Goal: Task Accomplishment & Management: Manage account settings

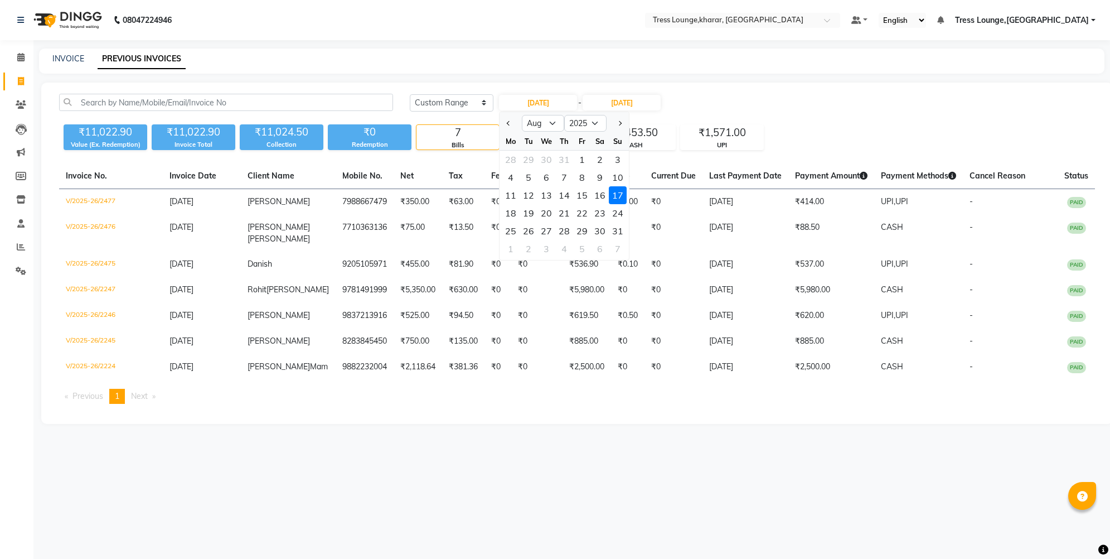
select select "range"
select select "8"
select select "2025"
click at [623, 192] on div "17" at bounding box center [618, 195] width 18 height 18
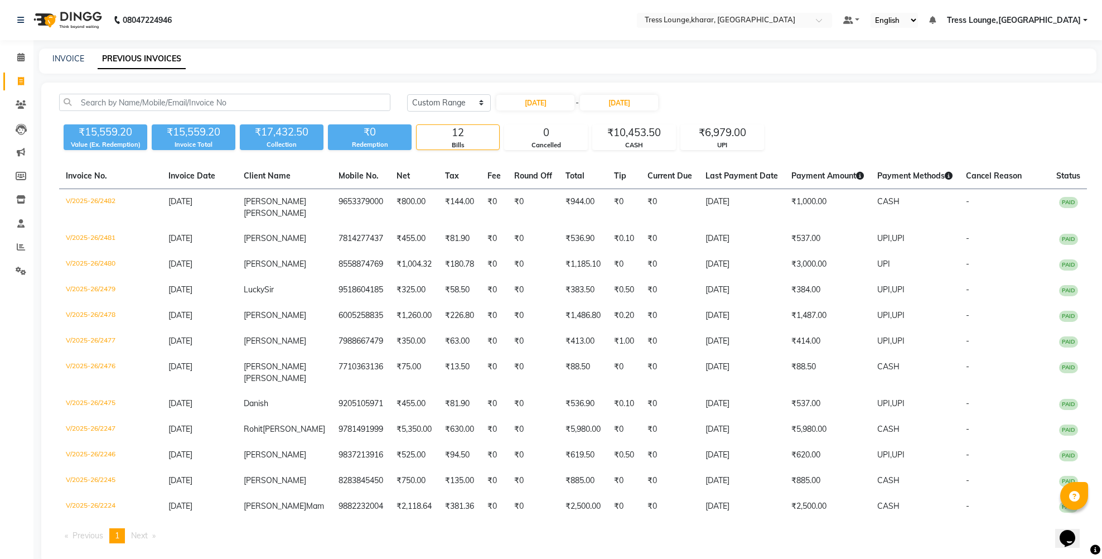
click at [473, 63] on div "INVOICE PREVIOUS INVOICES" at bounding box center [561, 59] width 1044 height 12
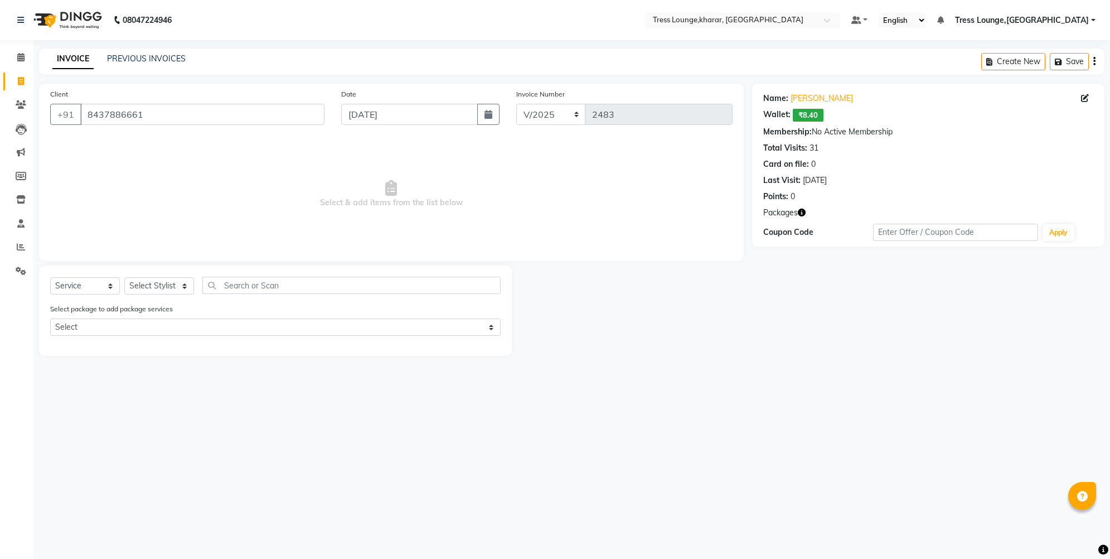
select select "service"
select select "1: Object"
select select "60024"
click at [105, 347] on div "Facial-Basic Facial" at bounding box center [83, 347] width 66 height 12
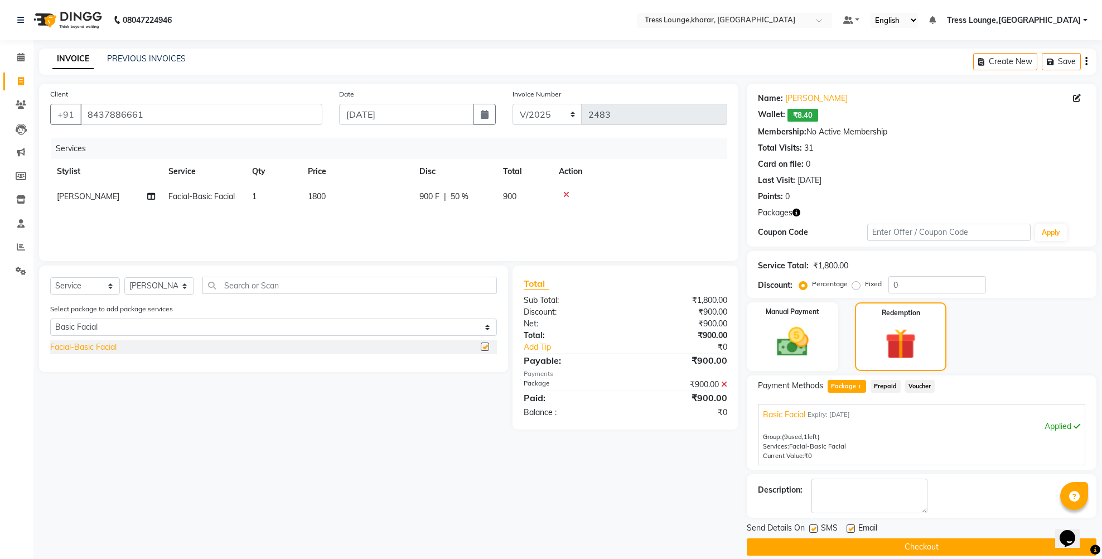
checkbox input "false"
click at [565, 194] on icon at bounding box center [566, 195] width 6 height 8
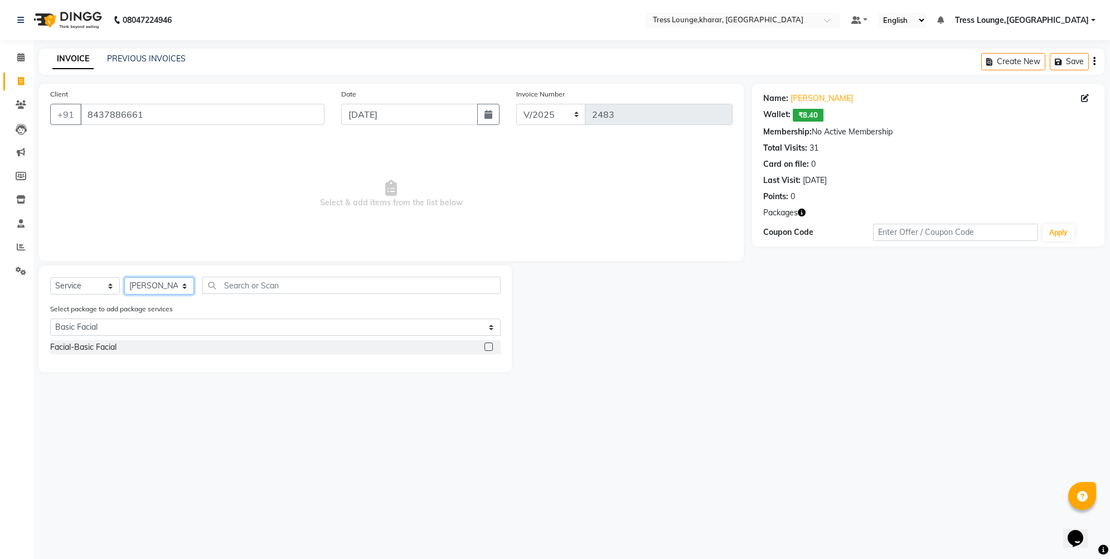
select select "59385"
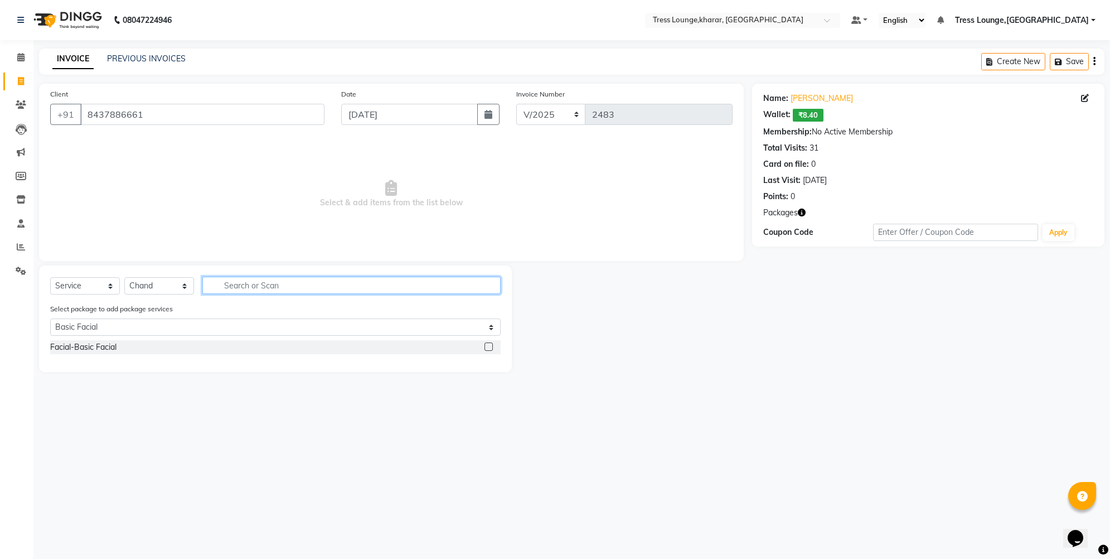
click at [245, 284] on input "text" at bounding box center [351, 285] width 298 height 17
type input "c"
select select "0: undefined"
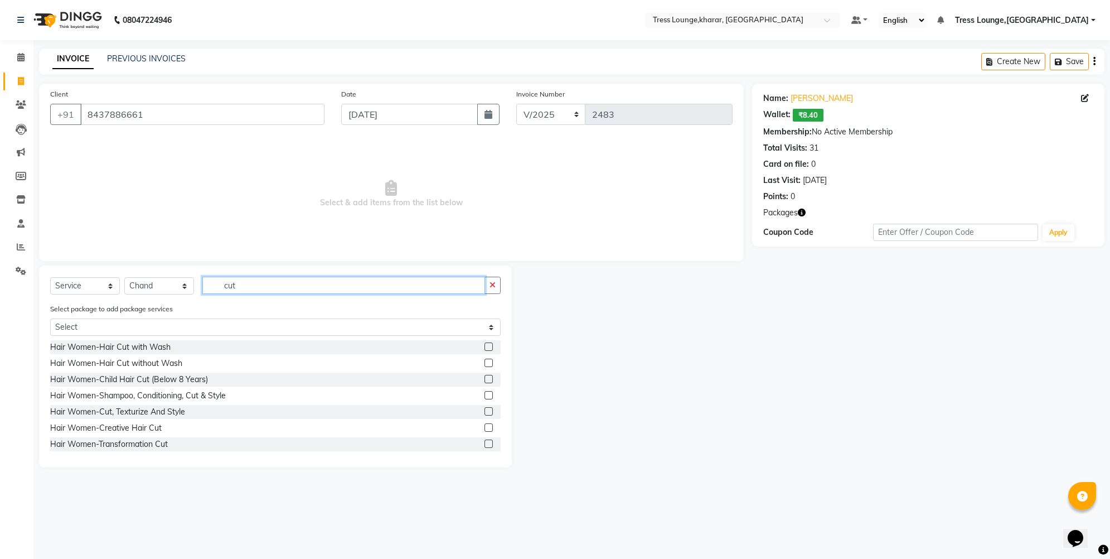
scroll to position [115, 0]
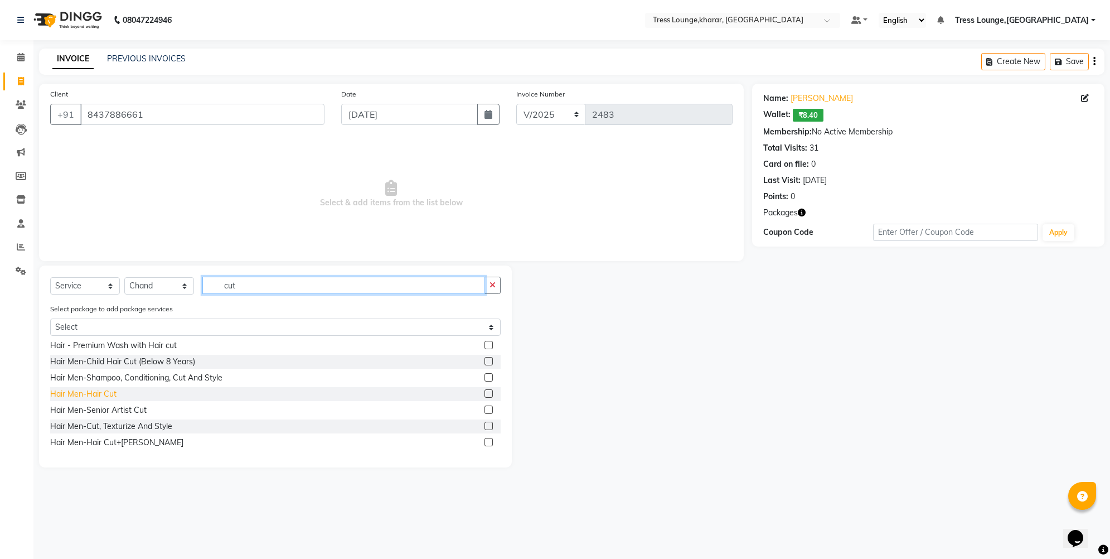
type input "cut"
click at [96, 395] on div "Hair Men-Hair Cut" at bounding box center [83, 394] width 66 height 12
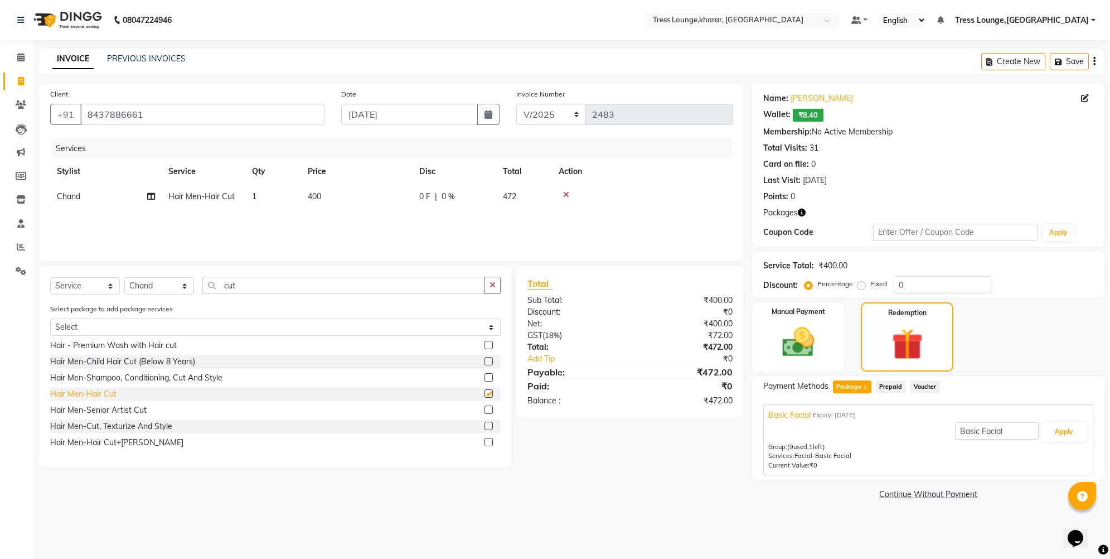
checkbox input "false"
click at [894, 284] on input "0" at bounding box center [943, 284] width 98 height 17
type input "30"
click at [796, 329] on img at bounding box center [798, 342] width 55 height 38
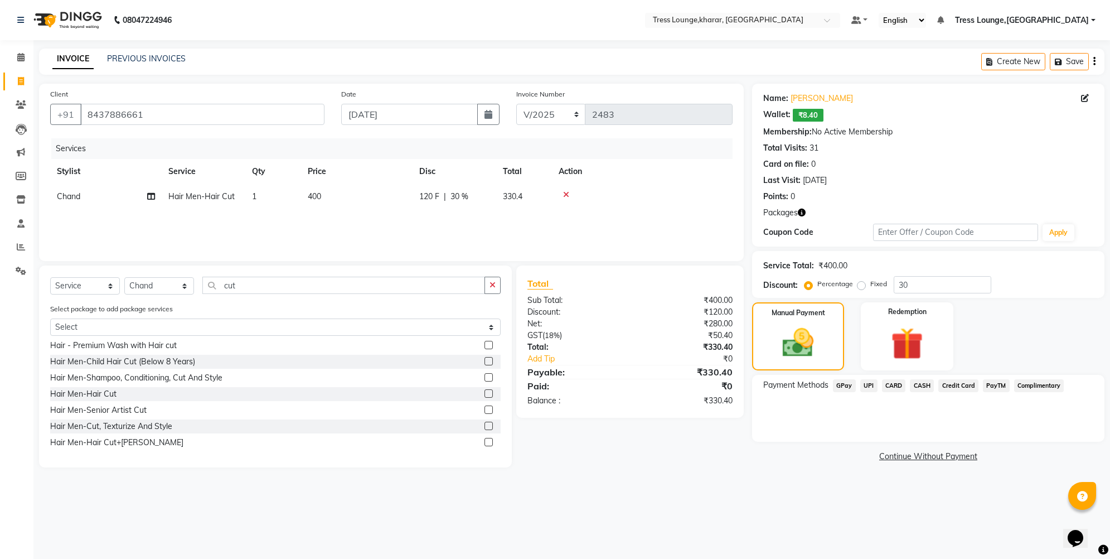
click at [869, 385] on span "UPI" at bounding box center [868, 385] width 17 height 13
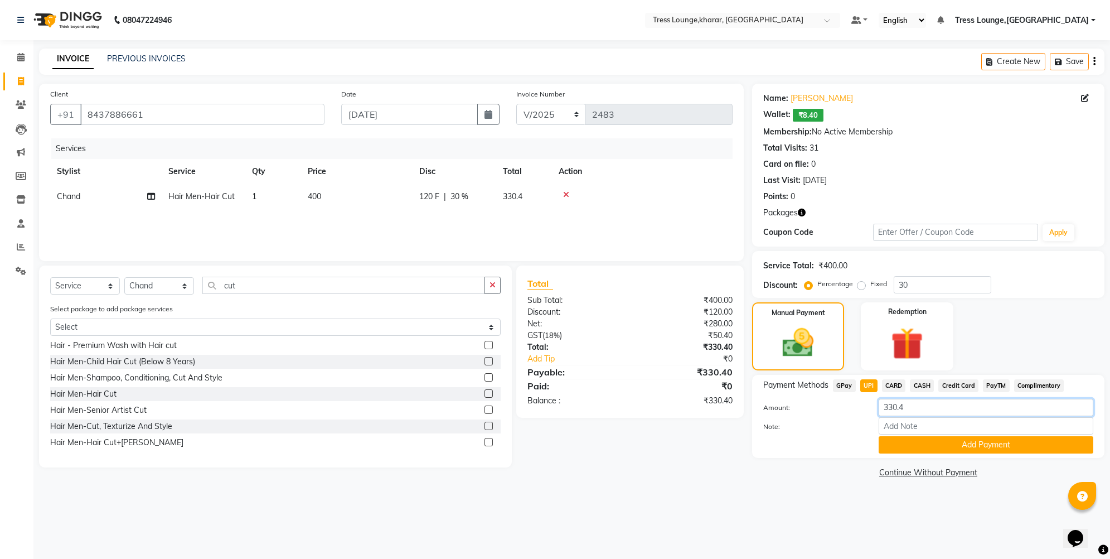
drag, startPoint x: 903, startPoint y: 410, endPoint x: 895, endPoint y: 410, distance: 7.8
click at [895, 410] on input "330.4" at bounding box center [986, 407] width 215 height 17
type input "331"
click at [928, 449] on button "Add Payment" at bounding box center [986, 444] width 215 height 17
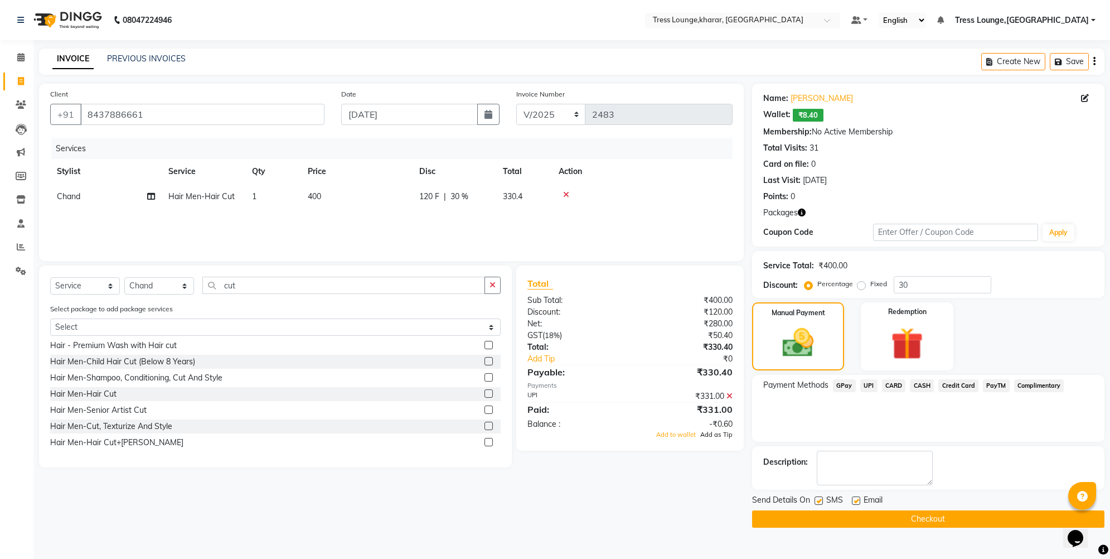
click at [721, 433] on span "Add as Tip" at bounding box center [716, 434] width 32 height 8
click at [818, 501] on label at bounding box center [819, 500] width 8 height 8
click at [818, 501] on input "checkbox" at bounding box center [818, 500] width 7 height 7
checkbox input "false"
click at [815, 515] on button "Checkout" at bounding box center [928, 518] width 352 height 17
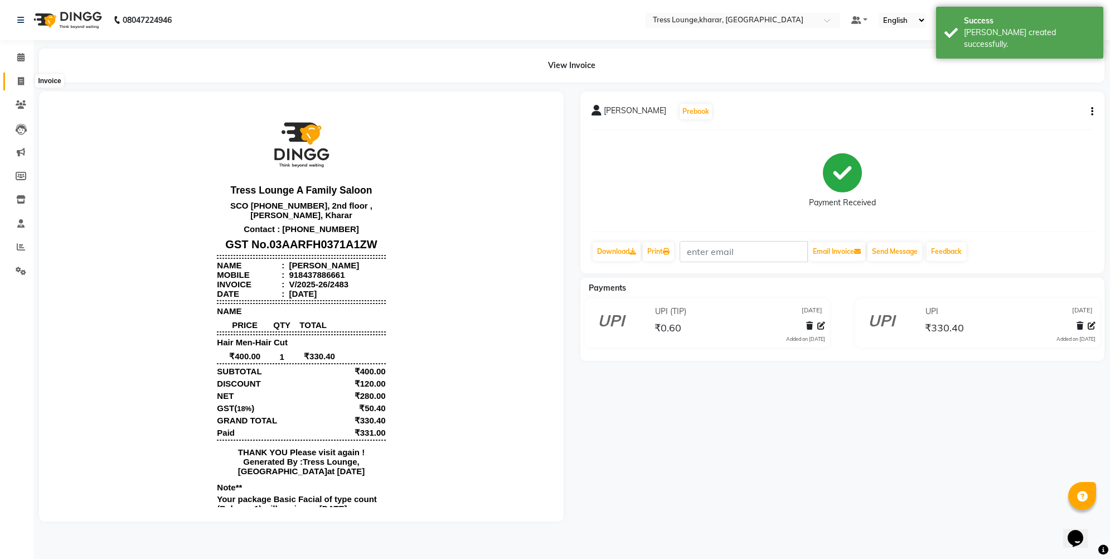
click at [13, 81] on span at bounding box center [21, 81] width 20 height 13
select select "service"
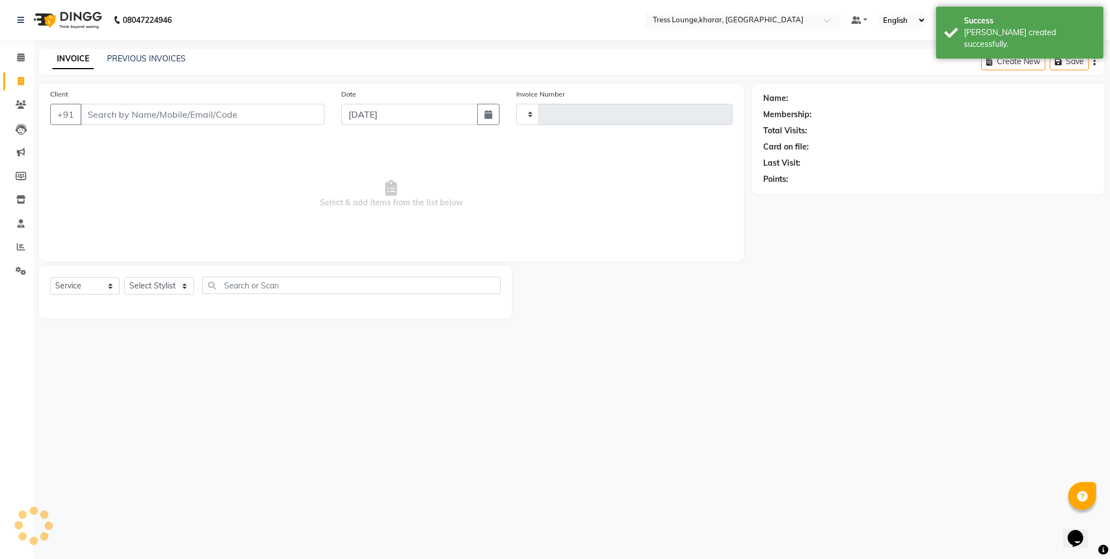
type input "2484"
select select "7078"
click at [487, 113] on icon "button" at bounding box center [488, 114] width 8 height 9
select select "9"
select select "2025"
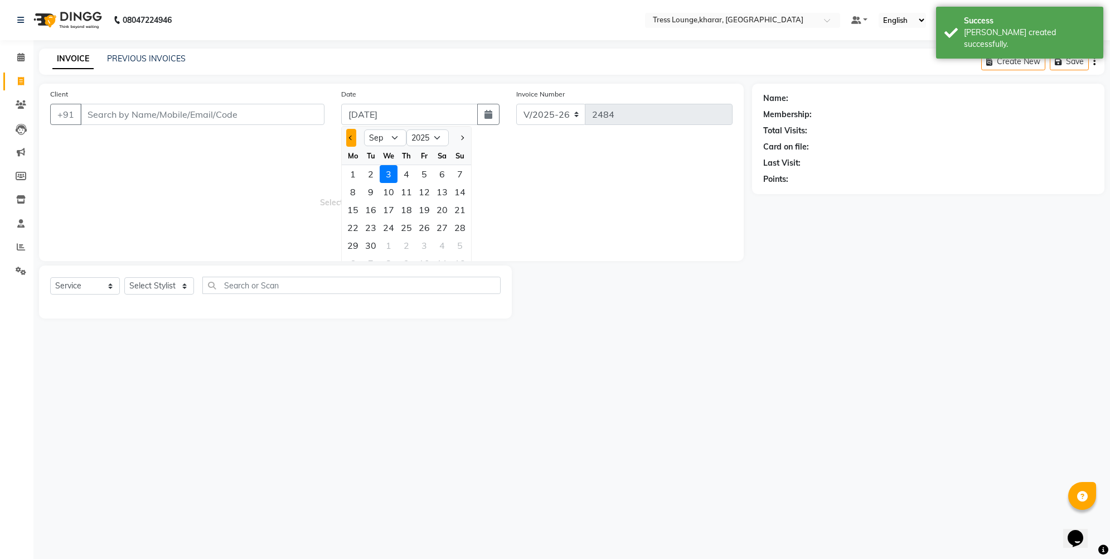
click at [348, 139] on button "Previous month" at bounding box center [350, 138] width 9 height 18
select select "8"
click at [458, 210] on div "17" at bounding box center [460, 210] width 18 height 18
type input "[DATE]"
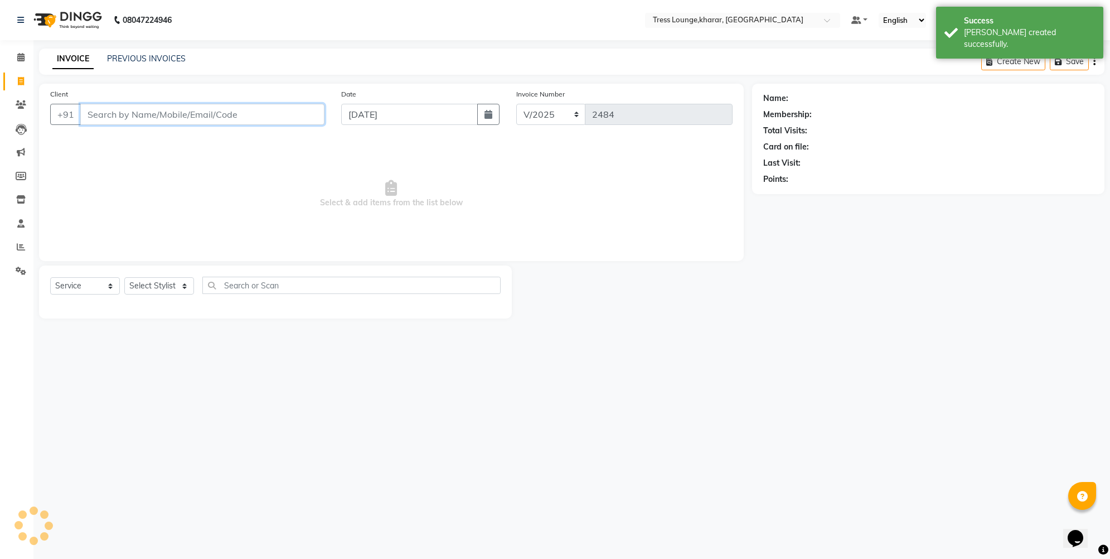
click at [134, 117] on input "Client" at bounding box center [202, 114] width 244 height 21
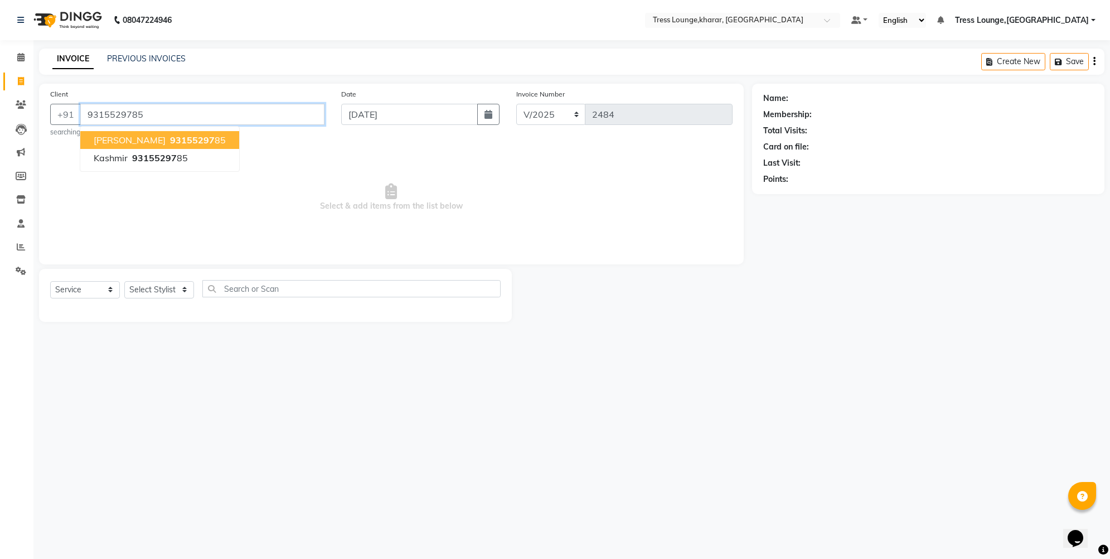
type input "9315529785"
click at [137, 133] on button "[PERSON_NAME] 9315529785" at bounding box center [159, 140] width 159 height 18
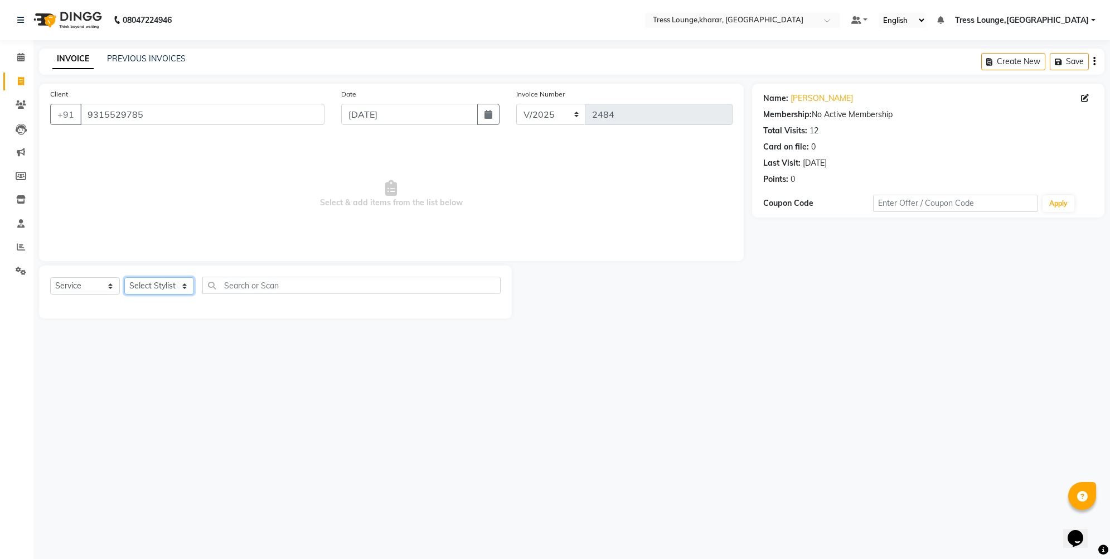
select select "59387"
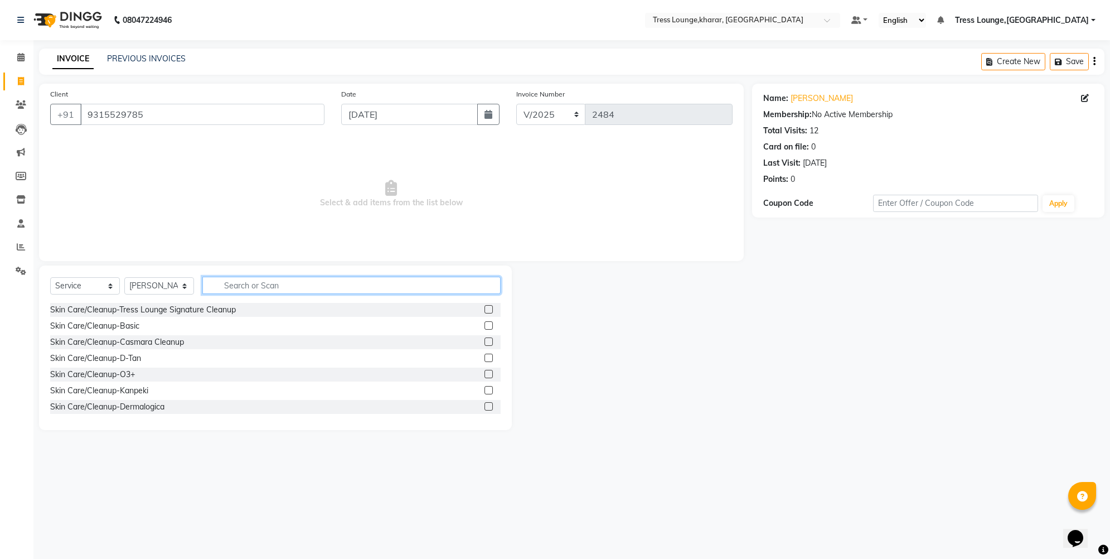
click at [256, 281] on input "text" at bounding box center [351, 285] width 298 height 17
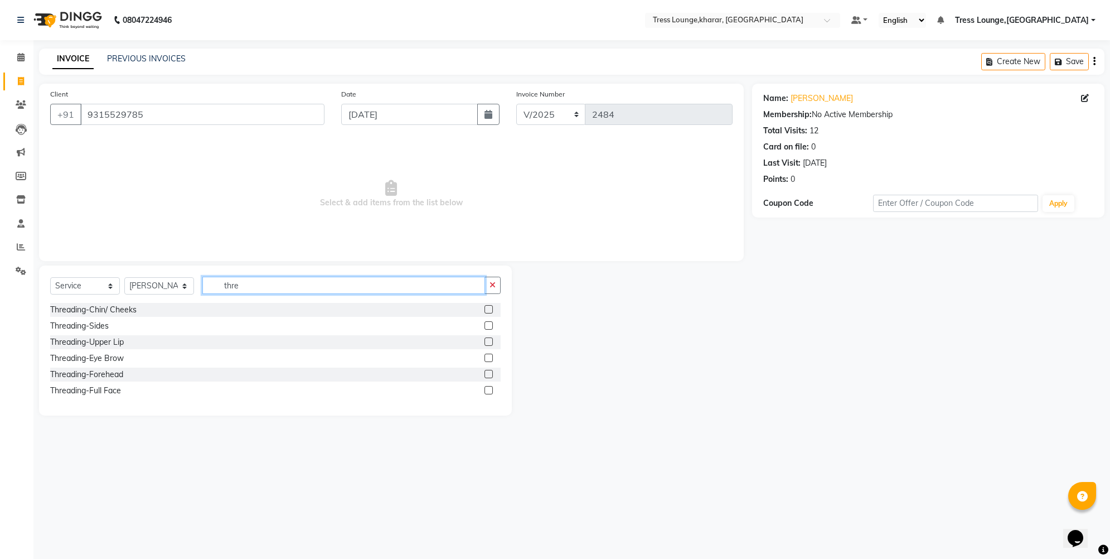
type input "there"
drag, startPoint x: 152, startPoint y: 357, endPoint x: 117, endPoint y: 354, distance: 35.8
click at [117, 354] on div "Threading-Eye Brow" at bounding box center [87, 358] width 74 height 12
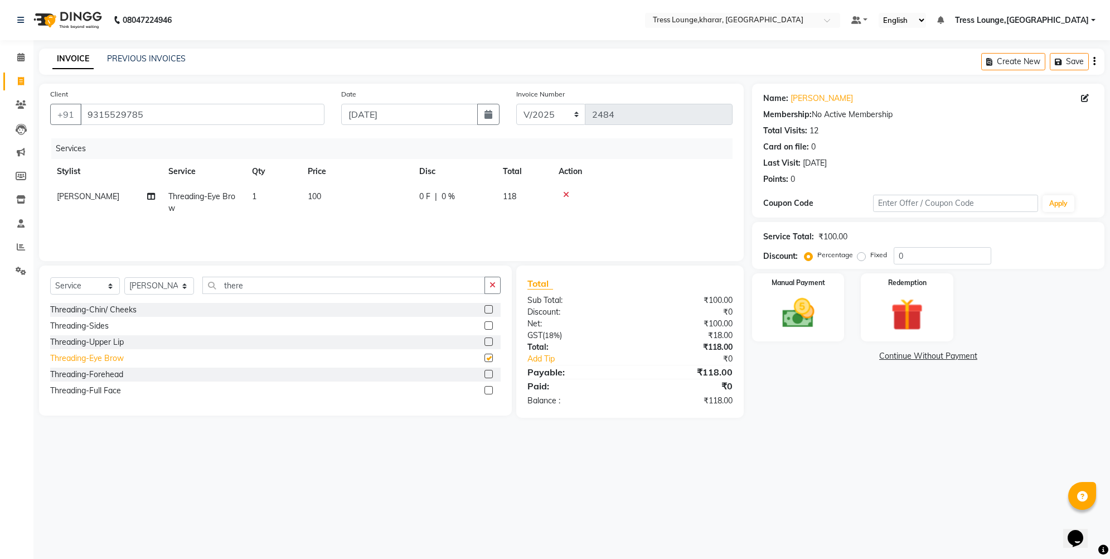
checkbox input "false"
click at [118, 342] on div "Threading-Upper Lip" at bounding box center [87, 342] width 74 height 12
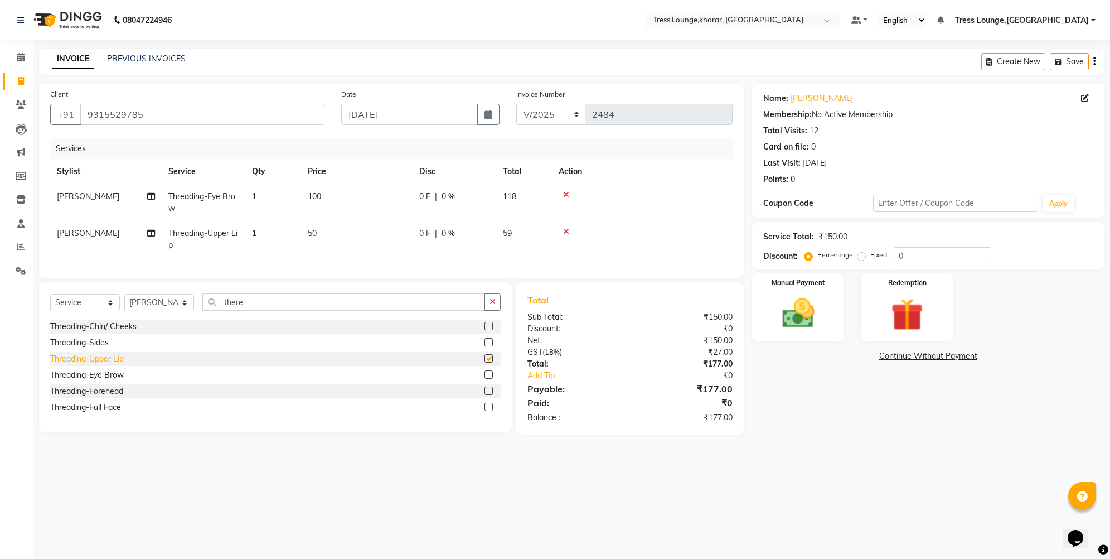
checkbox input "false"
click at [110, 397] on div "Threading-Forehead" at bounding box center [86, 391] width 73 height 12
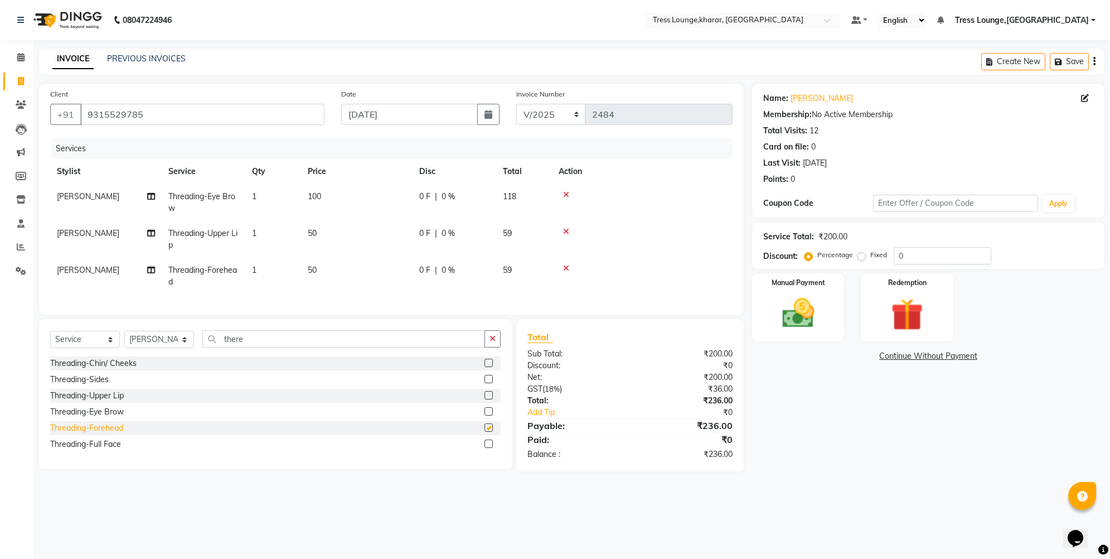
checkbox input "false"
click at [490, 342] on icon "button" at bounding box center [492, 339] width 6 height 8
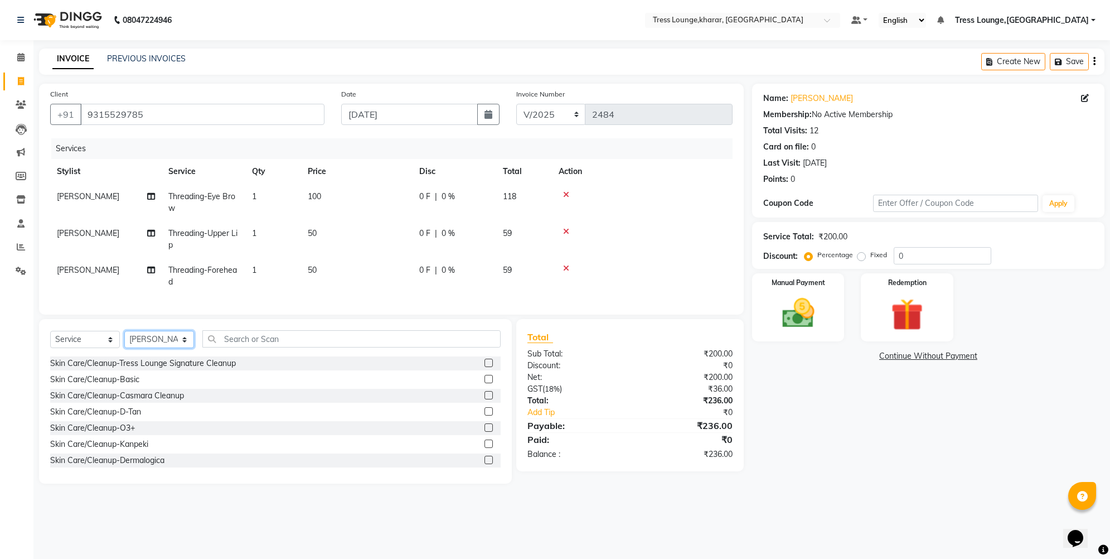
select select "89354"
click at [244, 347] on input "text" at bounding box center [351, 338] width 298 height 17
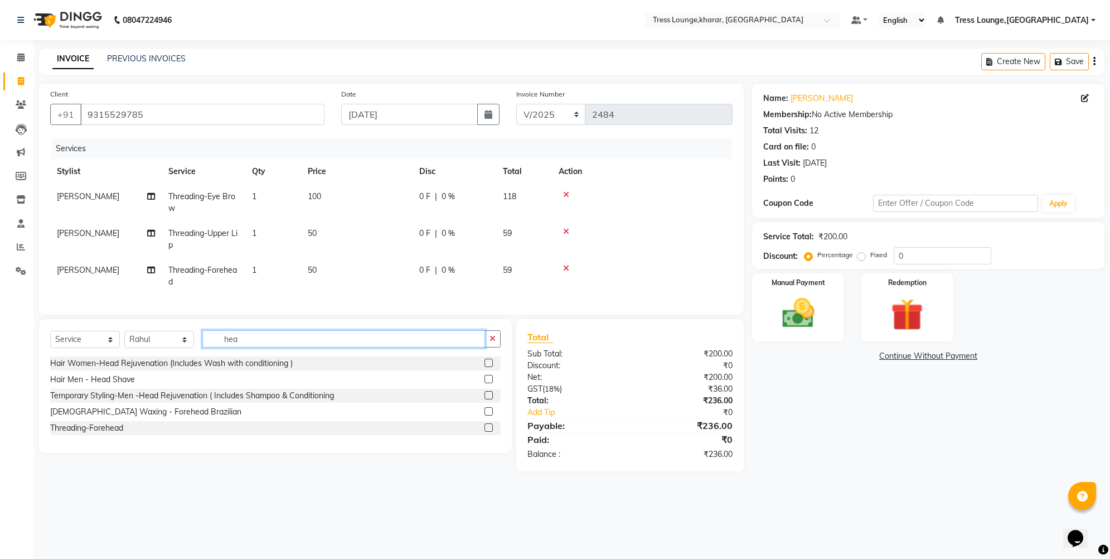
type input "hey"
drag, startPoint x: 215, startPoint y: 365, endPoint x: 117, endPoint y: 372, distance: 98.9
click at [117, 369] on div "Hair Women-Head Rejuvenation (Includes Wash with conditioning )" at bounding box center [171, 363] width 243 height 12
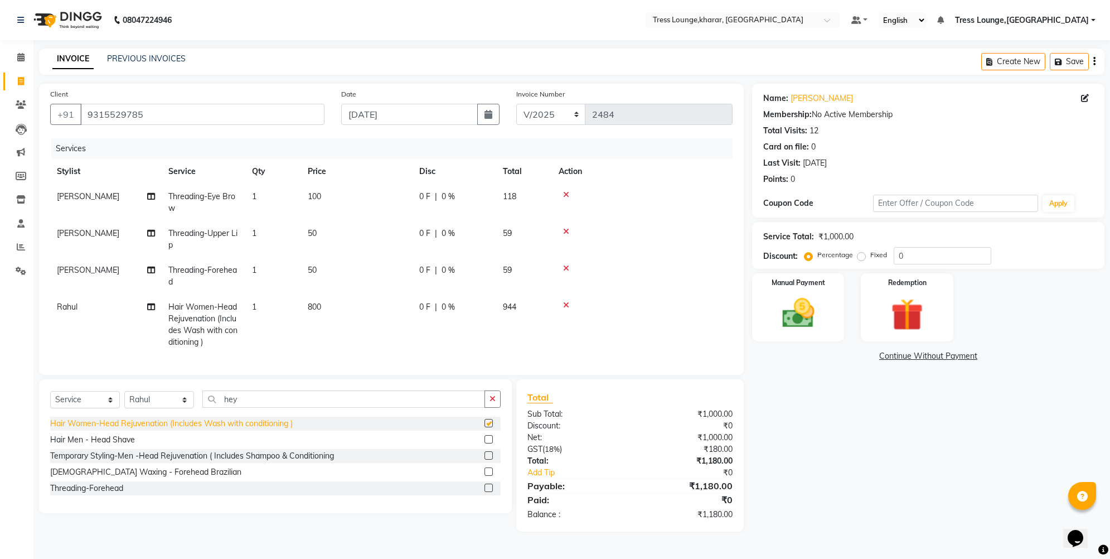
checkbox input "false"
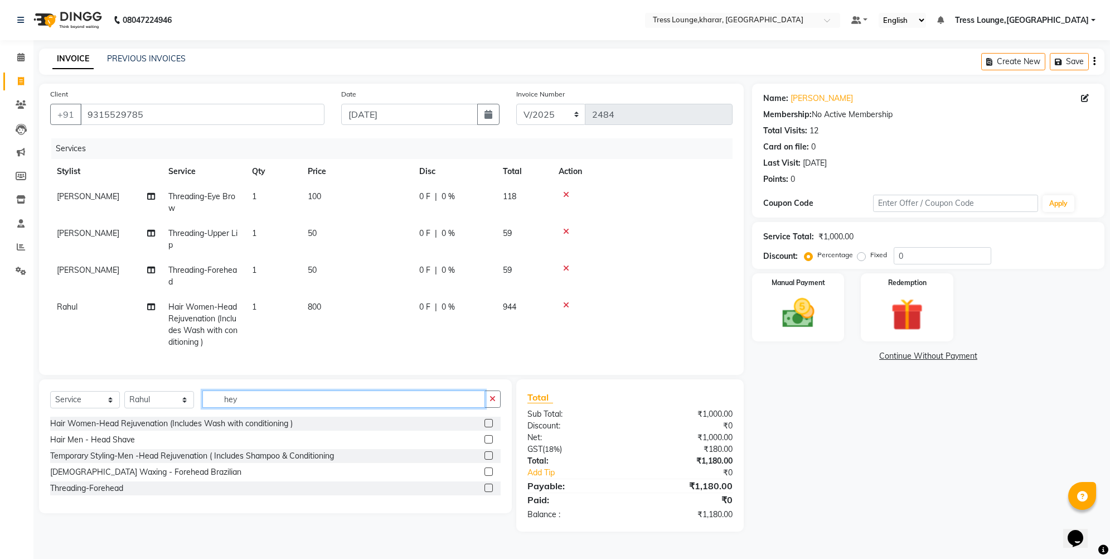
drag, startPoint x: 231, startPoint y: 409, endPoint x: 209, endPoint y: 407, distance: 22.4
click at [209, 407] on input "hey" at bounding box center [343, 398] width 283 height 17
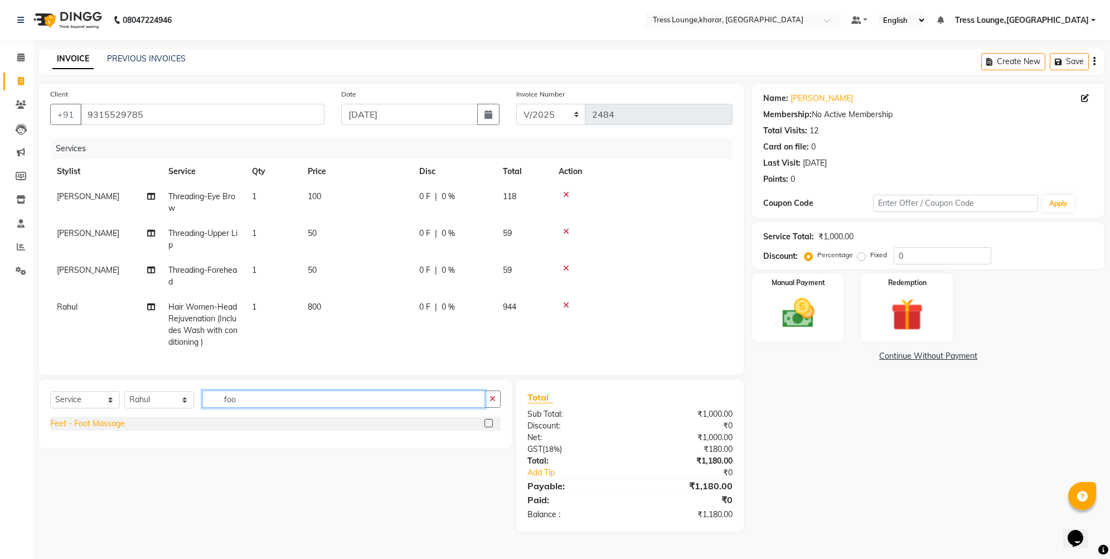
type input "foo"
click at [100, 429] on div "Feet - Foot Massage" at bounding box center [87, 424] width 75 height 12
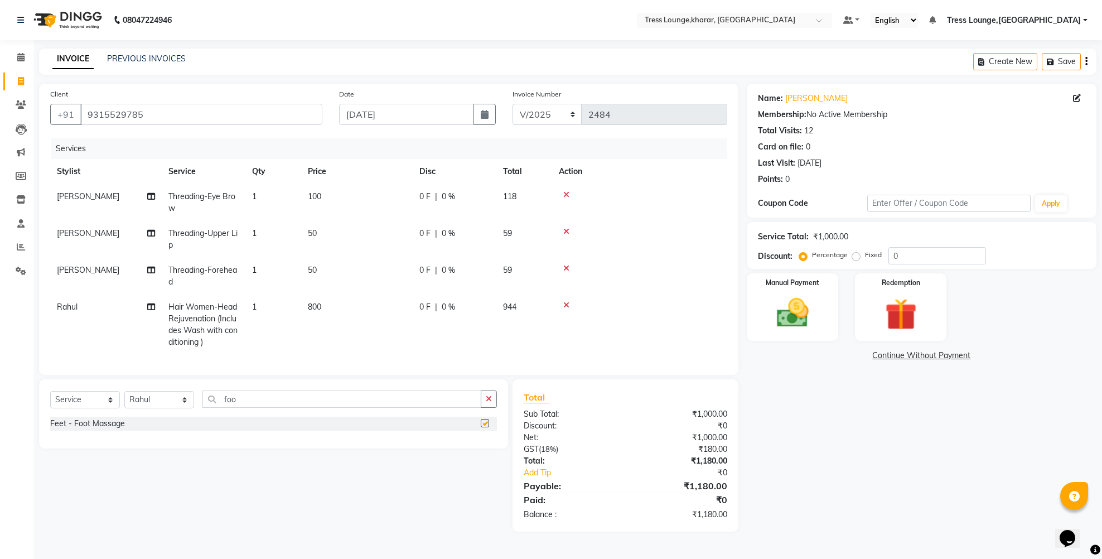
checkbox input "false"
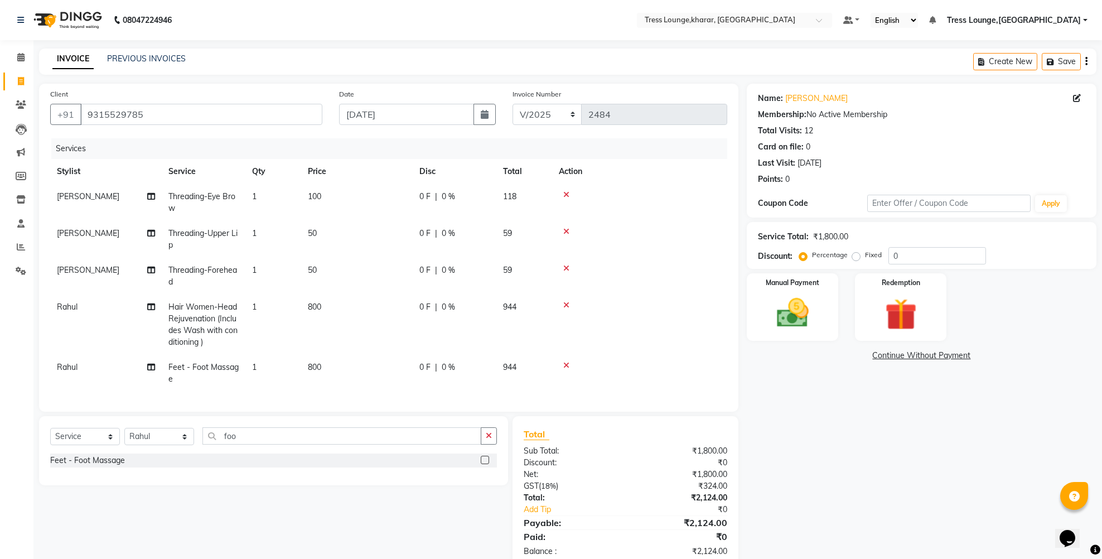
drag, startPoint x: 54, startPoint y: 375, endPoint x: 66, endPoint y: 367, distance: 14.8
click at [54, 375] on td "Rahul" at bounding box center [106, 373] width 112 height 37
select select "89354"
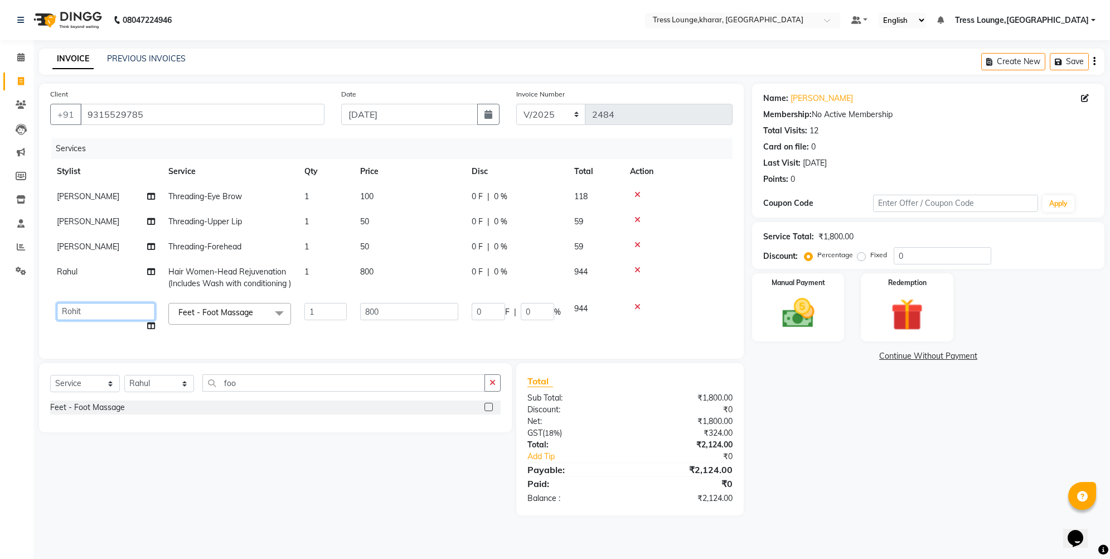
select select "59379"
click at [491, 386] on icon "button" at bounding box center [492, 383] width 6 height 8
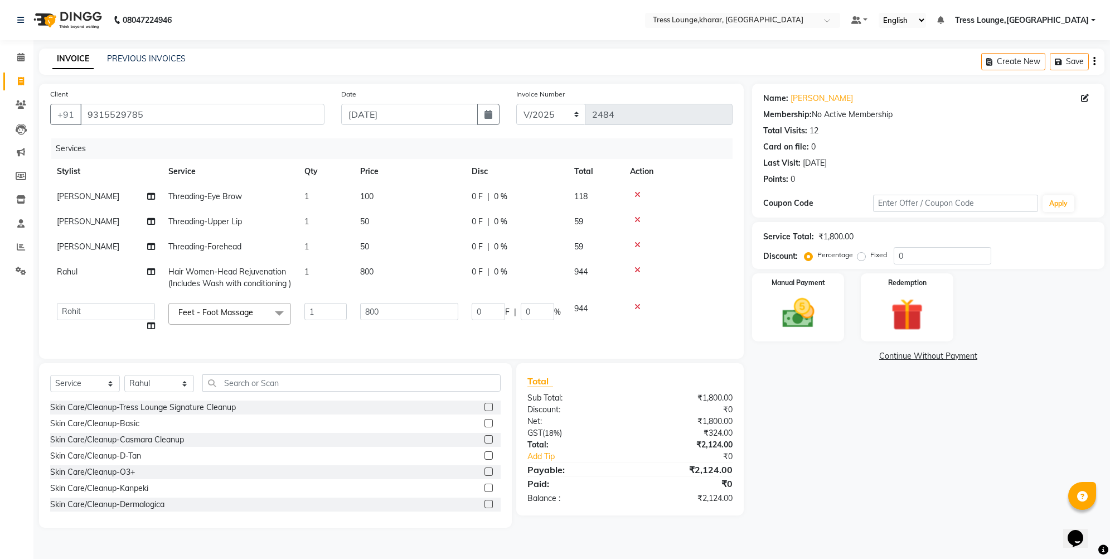
click at [169, 400] on div "Select Service Product Membership Package Voucher Prepaid Gift Card Select Styl…" at bounding box center [275, 387] width 450 height 26
select select "59381"
click at [234, 391] on input "text" at bounding box center [351, 382] width 298 height 17
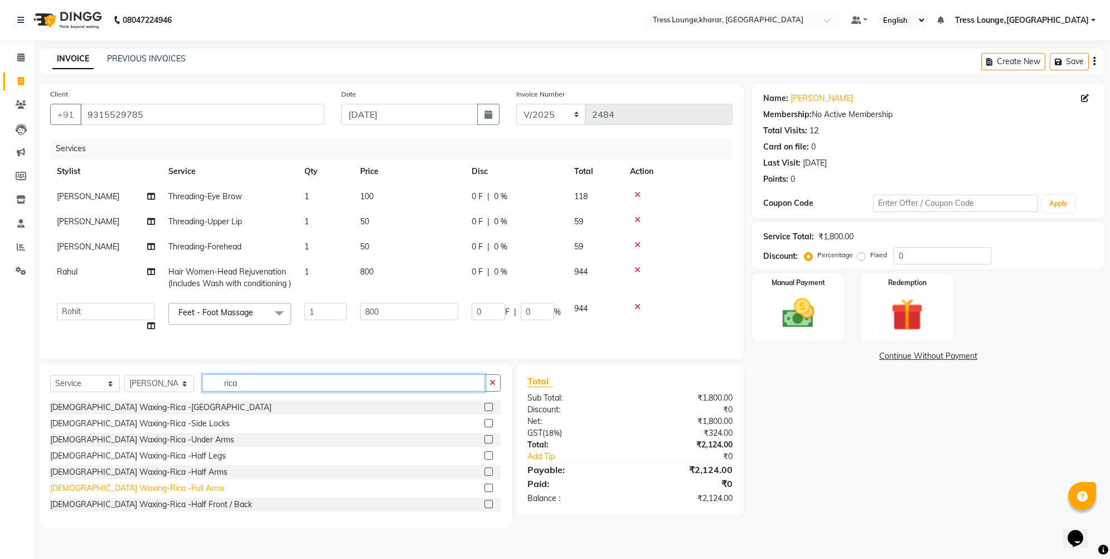
type input "rica"
click at [144, 494] on div "[DEMOGRAPHIC_DATA] Waxing-Rica -Full Arms" at bounding box center [137, 488] width 174 height 12
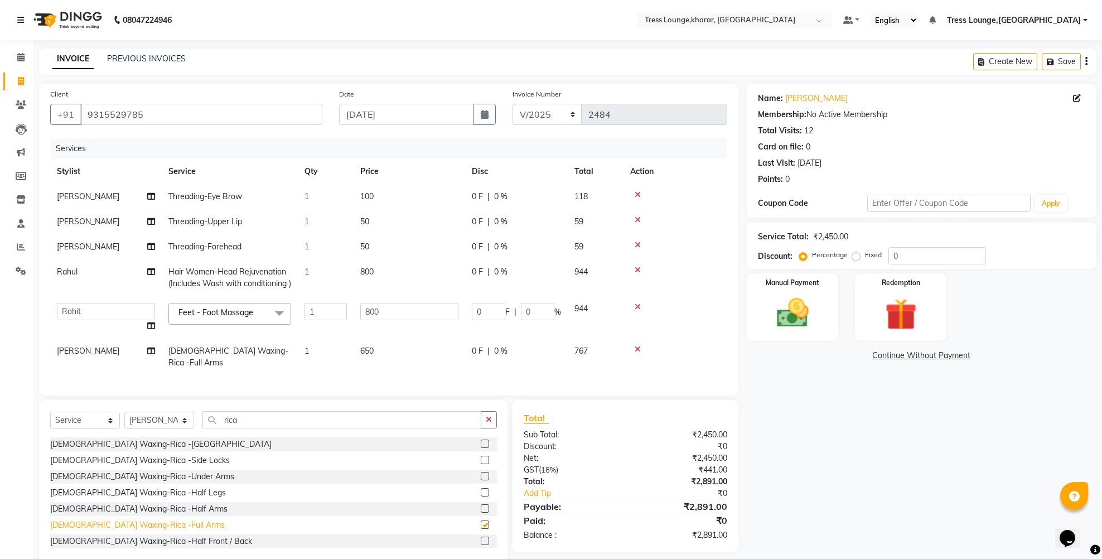
checkbox input "false"
click at [146, 474] on div "[DEMOGRAPHIC_DATA] Waxing-Rica -Under Arms" at bounding box center [142, 477] width 184 height 12
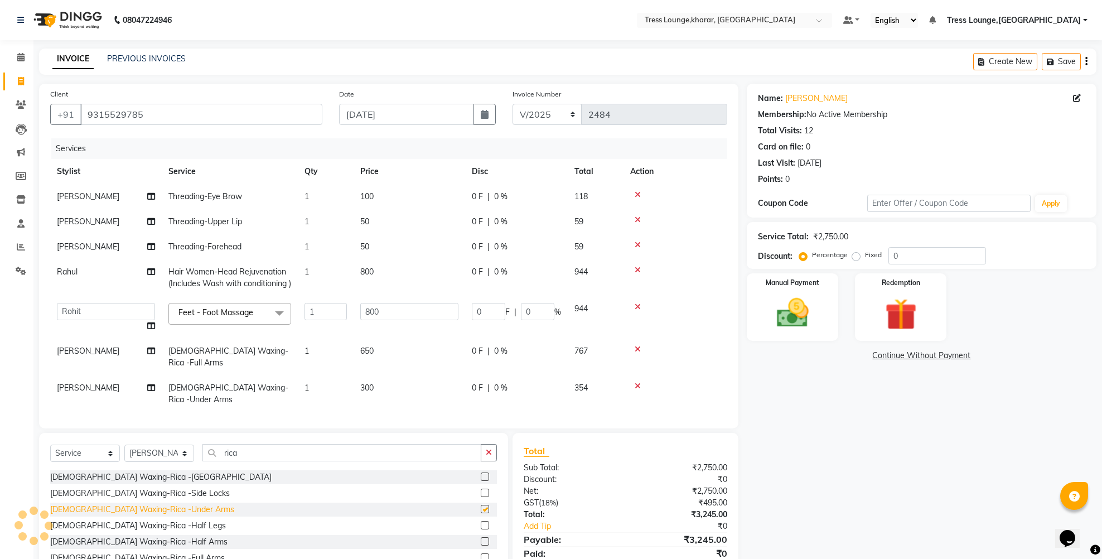
checkbox input "false"
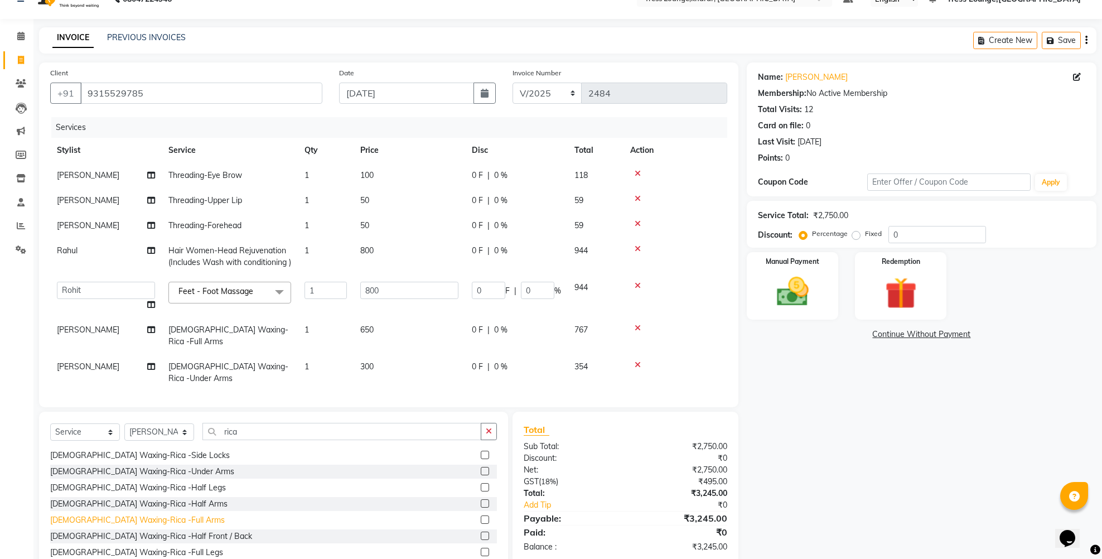
scroll to position [19, 0]
click at [138, 549] on div "[DEMOGRAPHIC_DATA] Waxing-Rica -Full Legs" at bounding box center [136, 550] width 173 height 12
checkbox input "false"
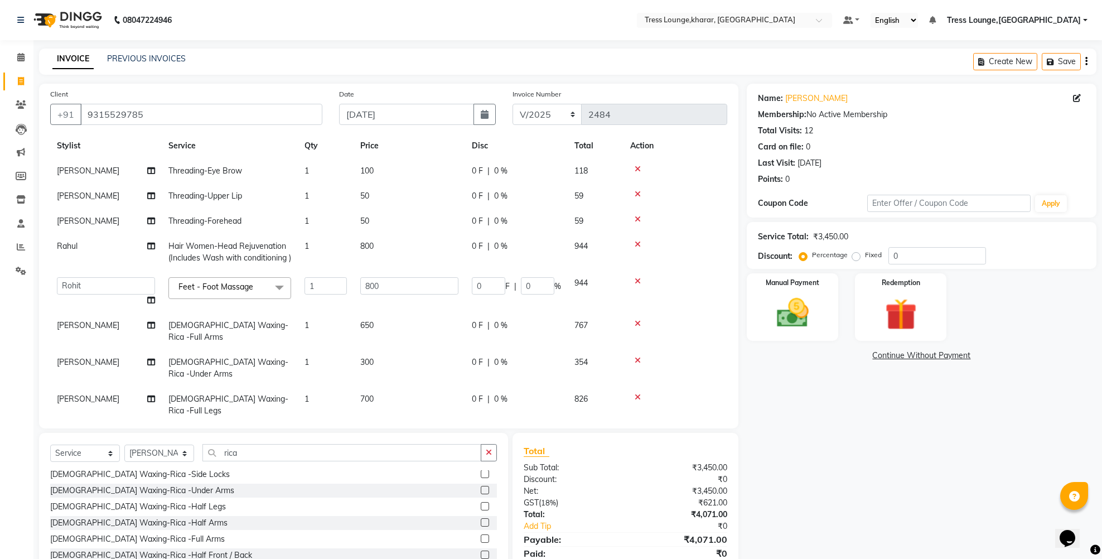
scroll to position [55, 0]
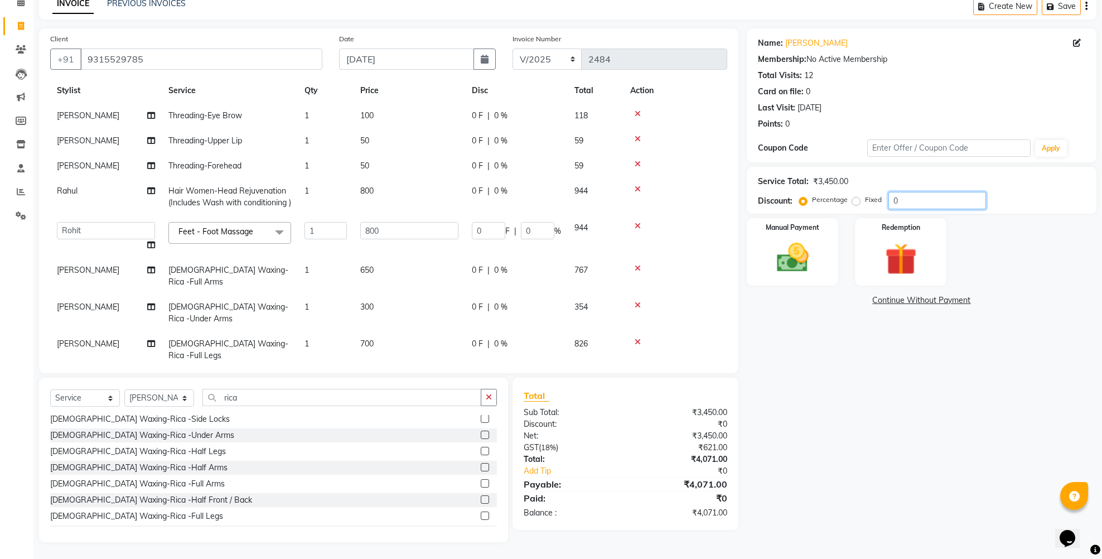
click at [892, 196] on input "0" at bounding box center [937, 200] width 98 height 17
type input "30"
type input "240"
type input "30"
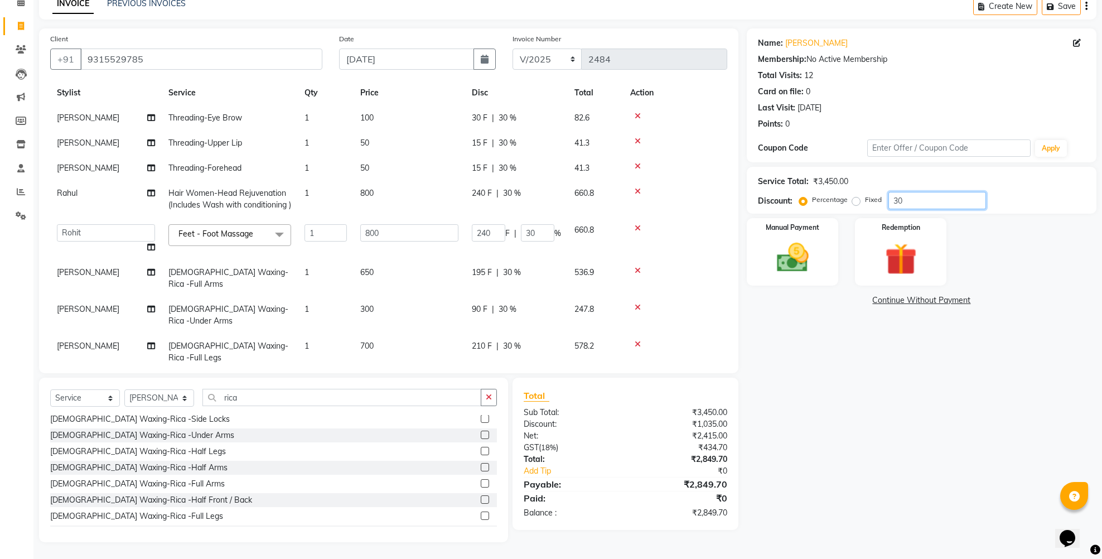
type input "30"
select select "89354"
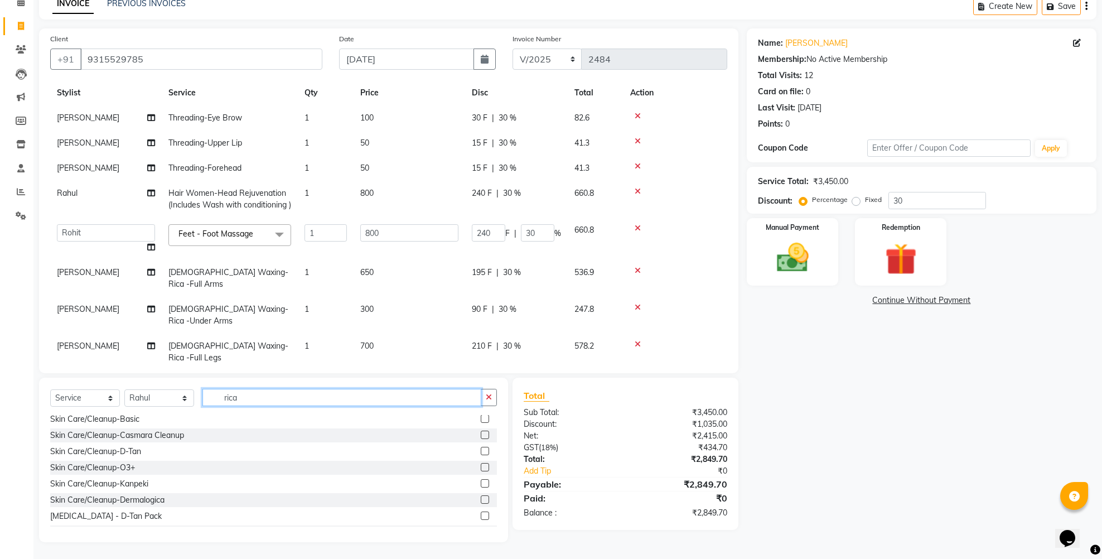
drag, startPoint x: 244, startPoint y: 395, endPoint x: 210, endPoint y: 392, distance: 34.6
click at [210, 392] on input "rica" at bounding box center [341, 397] width 279 height 17
type input "was"
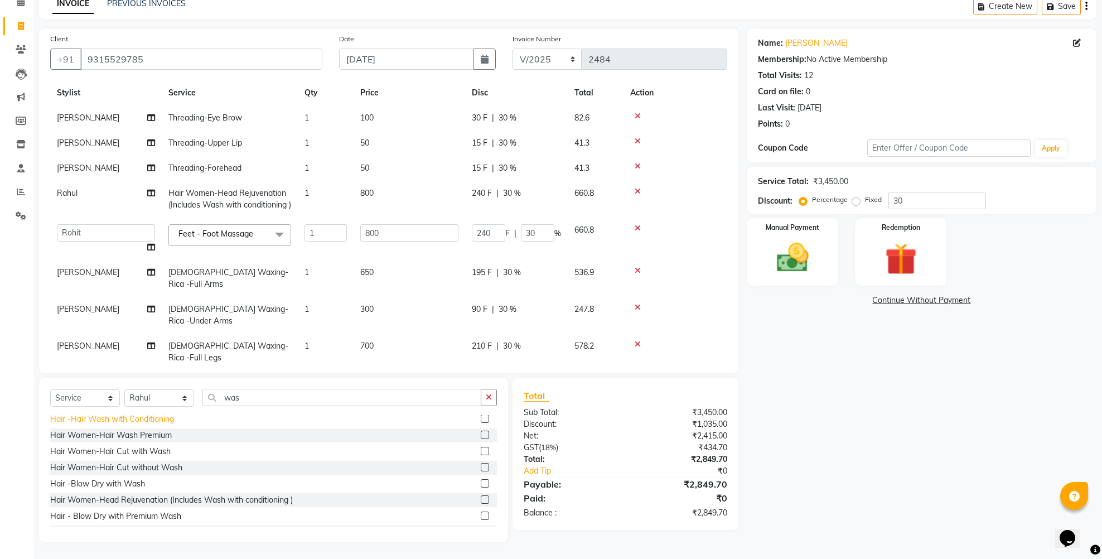
click at [129, 417] on div "Hair -Hair Wash with Conditioning" at bounding box center [112, 419] width 124 height 12
checkbox input "false"
drag, startPoint x: 245, startPoint y: 389, endPoint x: 252, endPoint y: 394, distance: 8.8
click at [252, 394] on input "was" at bounding box center [341, 397] width 279 height 17
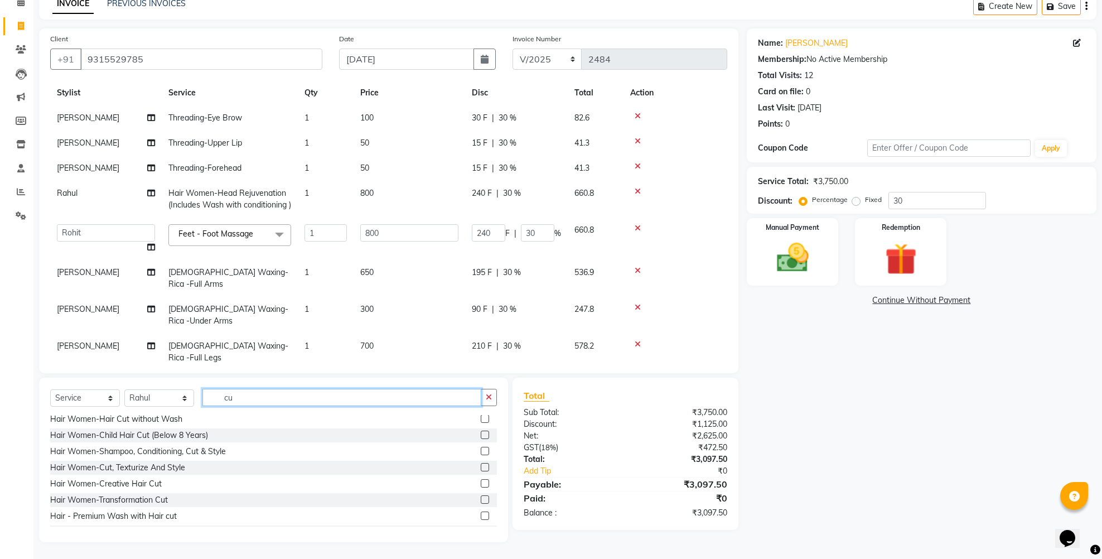
type input "c"
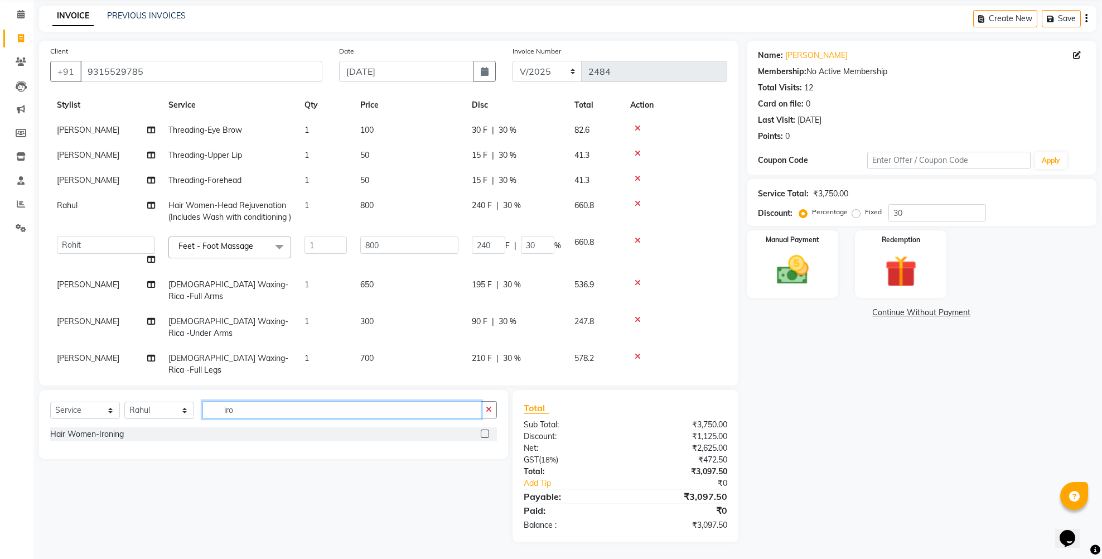
drag, startPoint x: 236, startPoint y: 411, endPoint x: 228, endPoint y: 412, distance: 8.4
click at [228, 412] on input "iro" at bounding box center [341, 409] width 279 height 17
drag, startPoint x: 230, startPoint y: 412, endPoint x: 219, endPoint y: 412, distance: 11.2
click at [219, 412] on input "iro" at bounding box center [341, 409] width 279 height 17
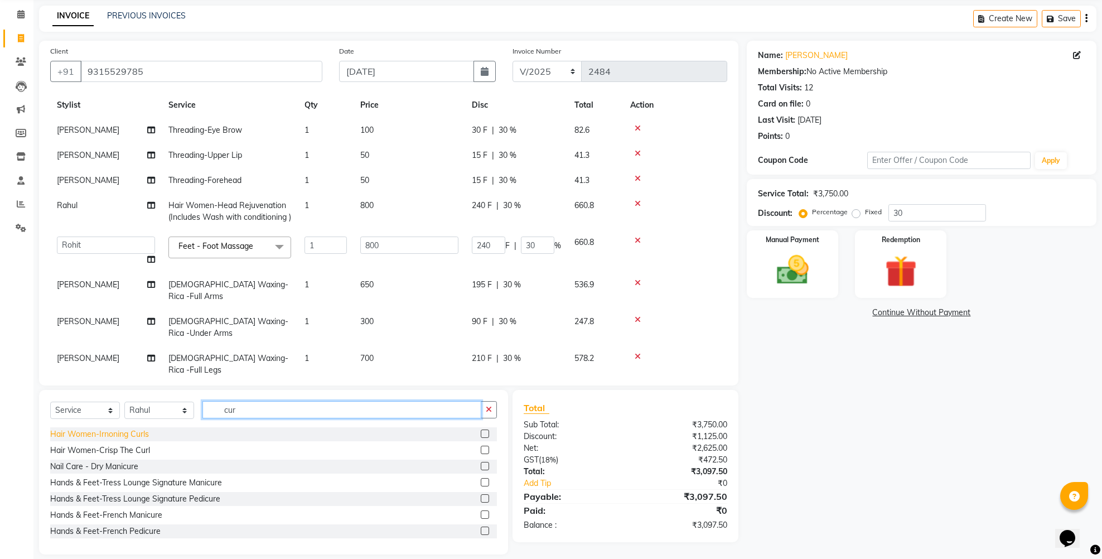
type input "cur"
click at [129, 435] on div "Hair Women-Irnoning Curls" at bounding box center [99, 434] width 99 height 12
checkbox input "false"
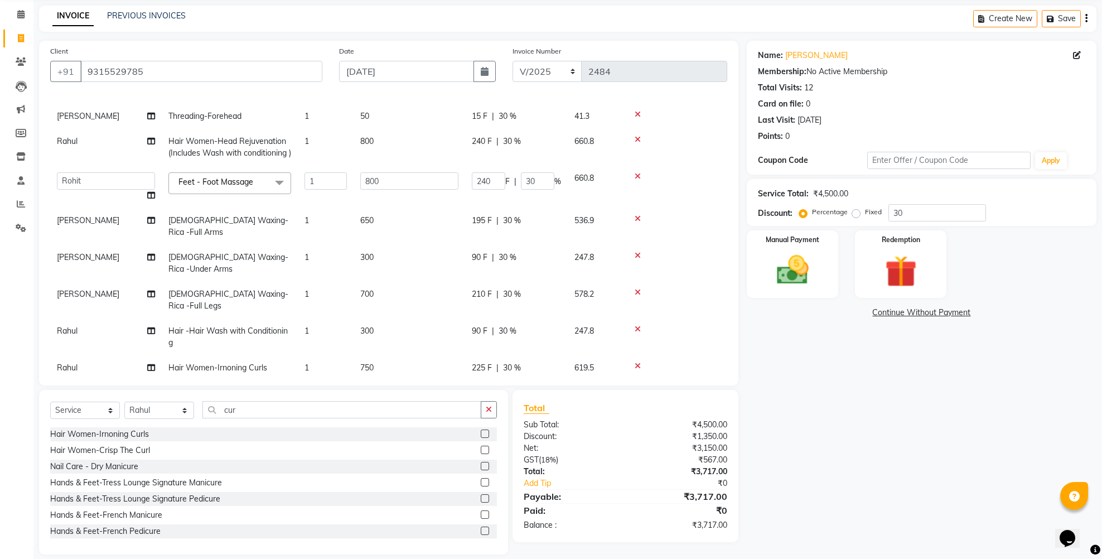
scroll to position [55, 0]
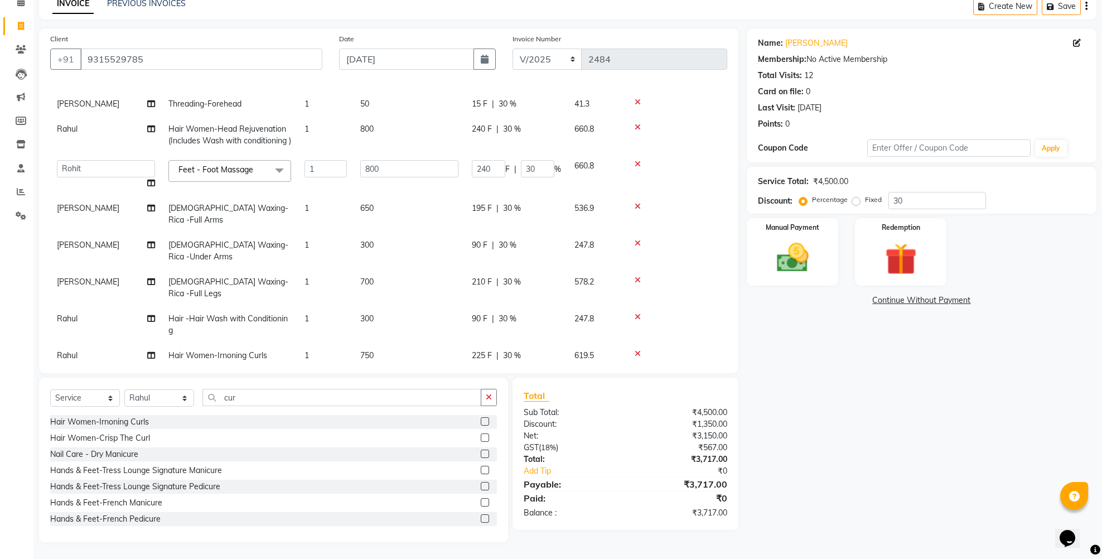
click at [493, 306] on td "90 F | 30 %" at bounding box center [516, 324] width 103 height 37
select select "89354"
click at [530, 313] on input "30" at bounding box center [537, 321] width 33 height 17
type input "10"
click at [529, 309] on td "90 F | 10 %" at bounding box center [516, 329] width 103 height 47
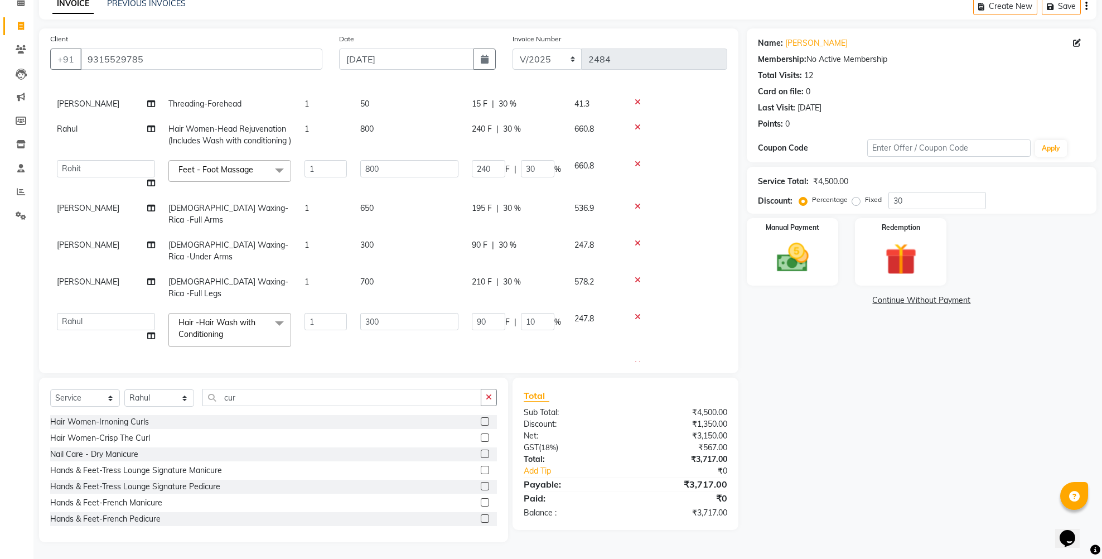
select select "89354"
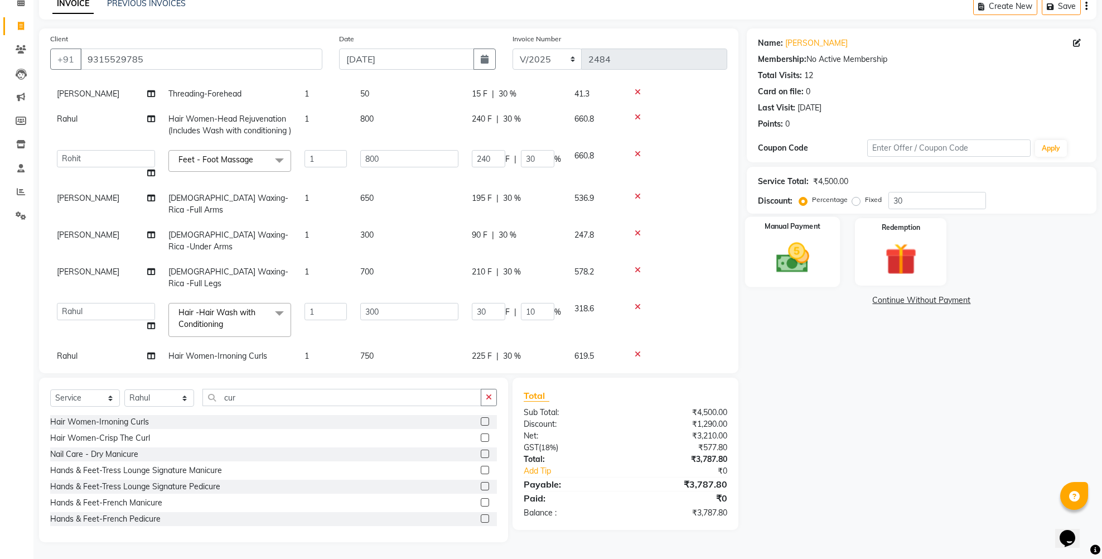
click at [802, 255] on img at bounding box center [792, 258] width 54 height 38
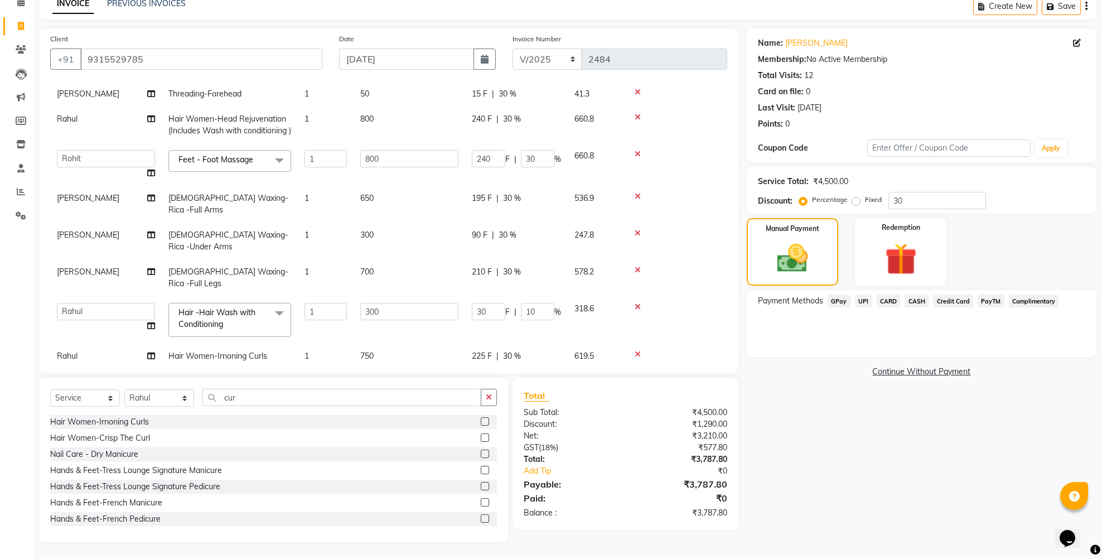
click at [863, 298] on span "UPI" at bounding box center [863, 300] width 17 height 13
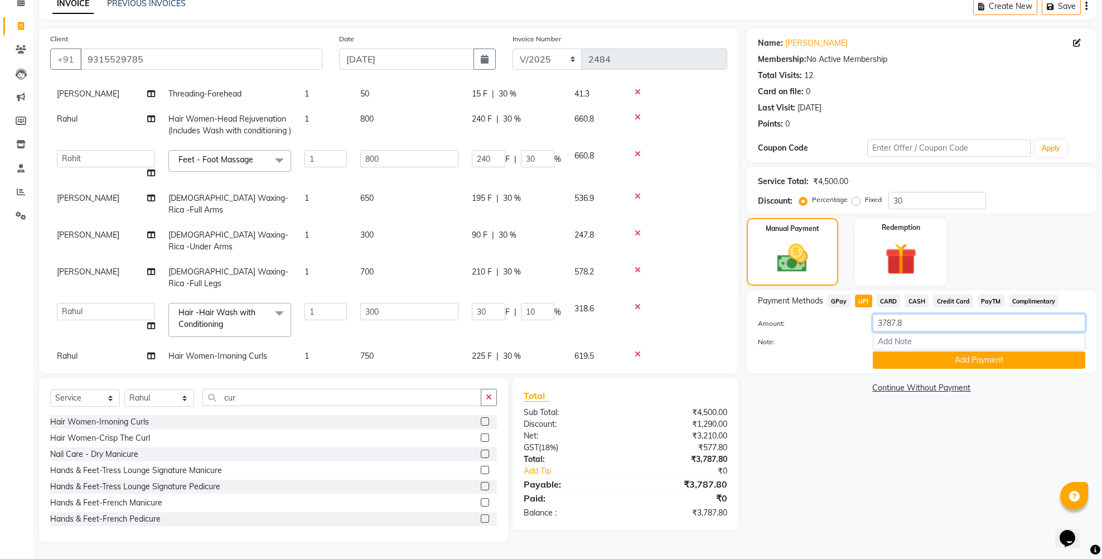
drag, startPoint x: 905, startPoint y: 323, endPoint x: 889, endPoint y: 322, distance: 16.2
click at [889, 322] on input "3787.8" at bounding box center [978, 322] width 212 height 17
type input "3790"
click at [918, 353] on button "Add Payment" at bounding box center [978, 359] width 212 height 17
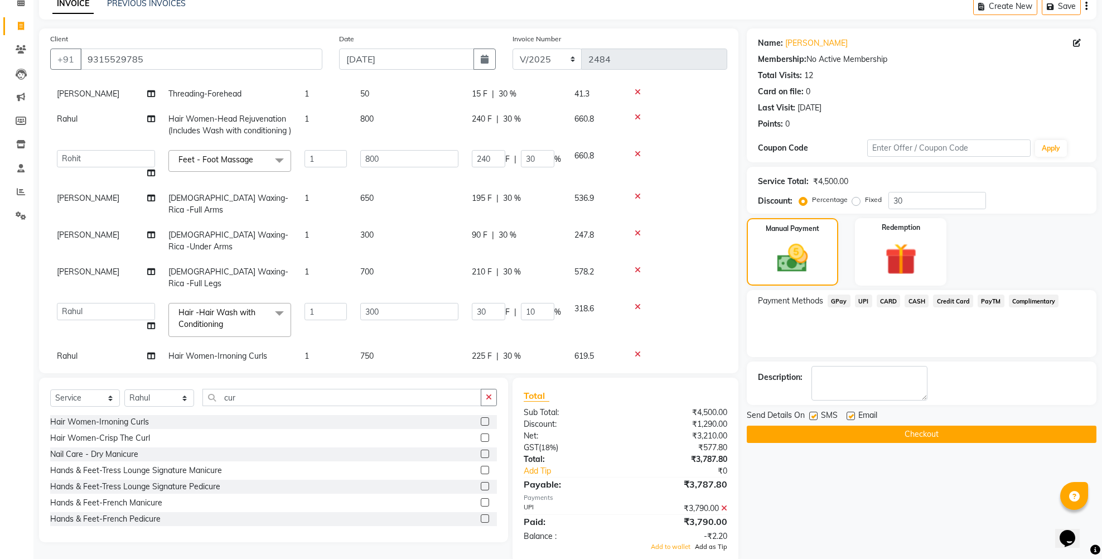
click at [715, 546] on span "Add as Tip" at bounding box center [711, 546] width 32 height 8
click at [812, 417] on label at bounding box center [813, 415] width 8 height 8
click at [812, 417] on input "checkbox" at bounding box center [812, 416] width 7 height 7
checkbox input "false"
click at [488, 395] on icon "button" at bounding box center [489, 397] width 6 height 8
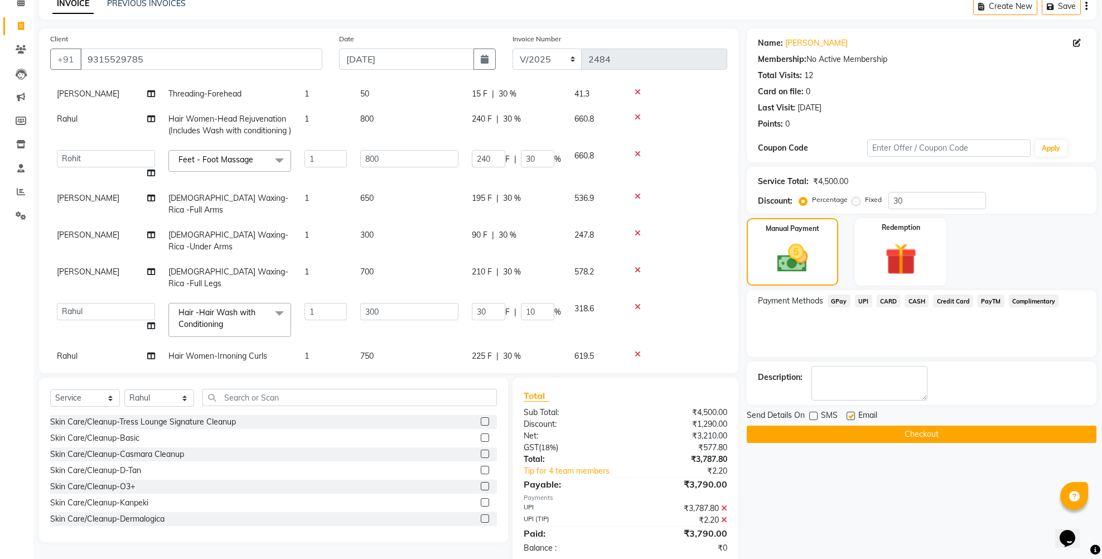
click at [826, 431] on button "Checkout" at bounding box center [921, 433] width 350 height 17
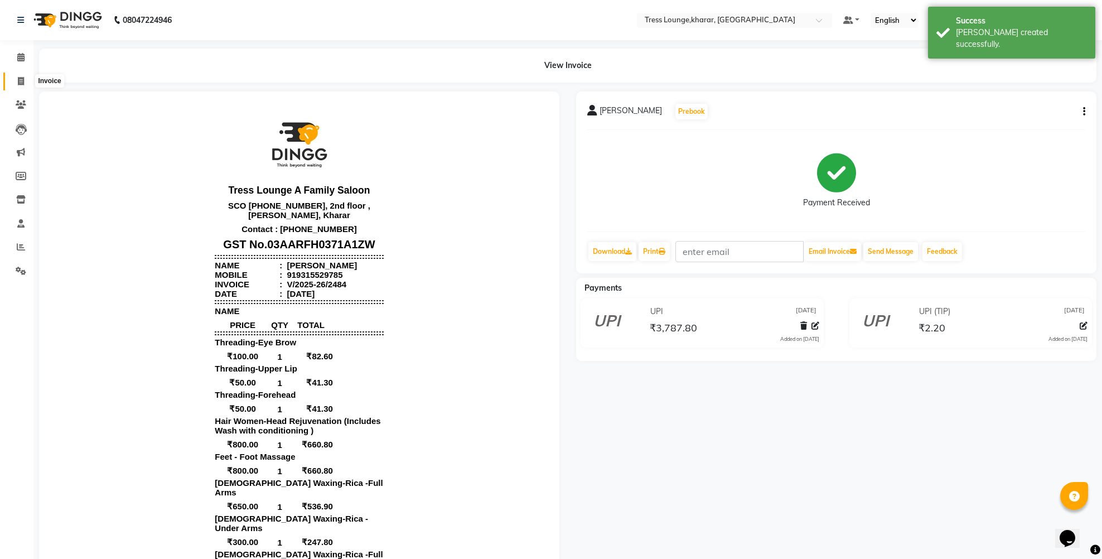
click at [21, 81] on icon at bounding box center [21, 81] width 6 height 8
select select "service"
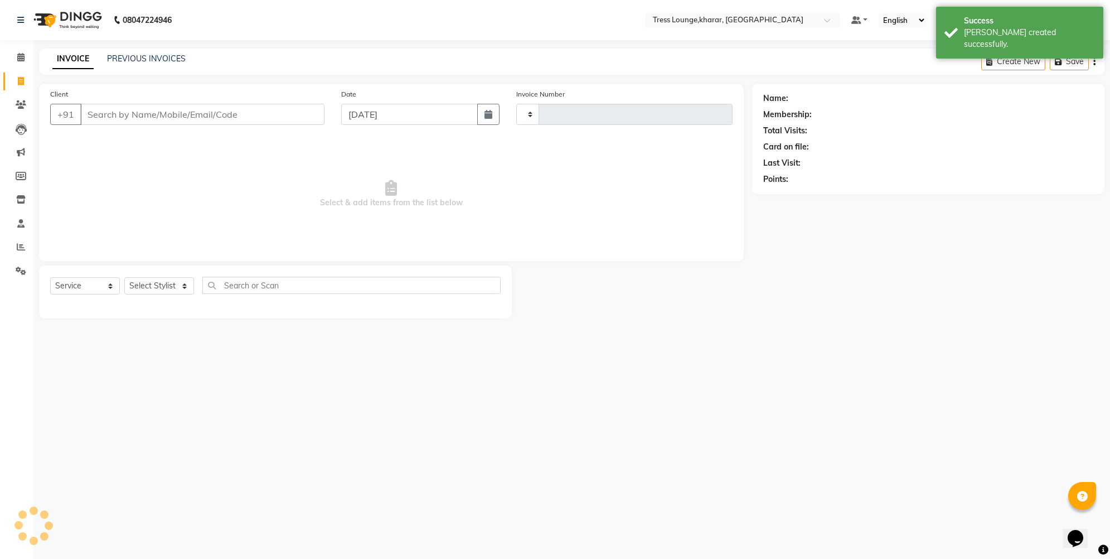
type input "2485"
select select "7078"
click at [486, 112] on icon "button" at bounding box center [488, 114] width 8 height 9
select select "9"
select select "2025"
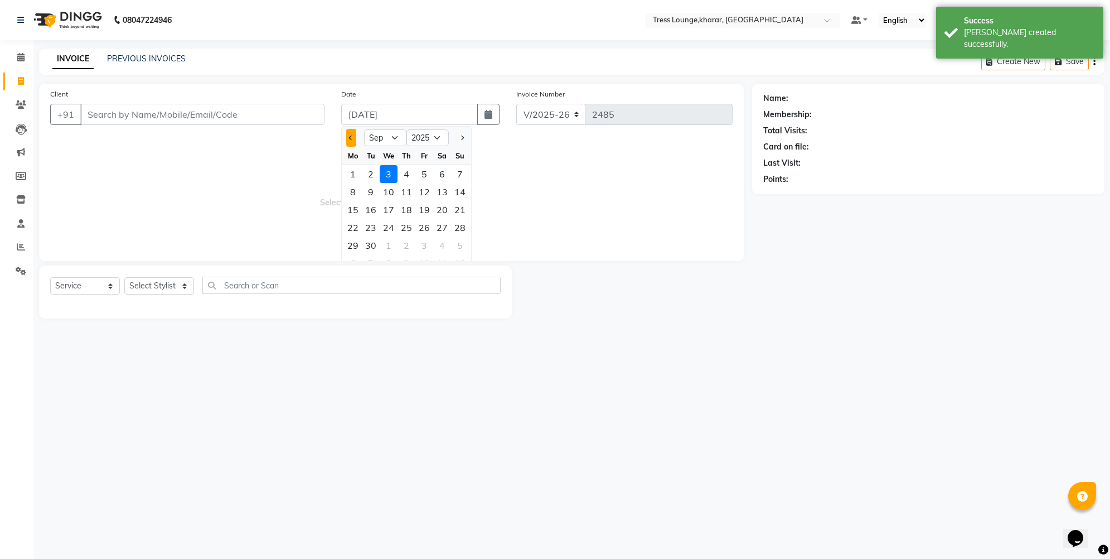
click at [350, 138] on span "Previous month" at bounding box center [351, 137] width 4 height 4
click at [465, 139] on button "Next month" at bounding box center [461, 138] width 9 height 18
select select "8"
click at [462, 211] on div "17" at bounding box center [460, 210] width 18 height 18
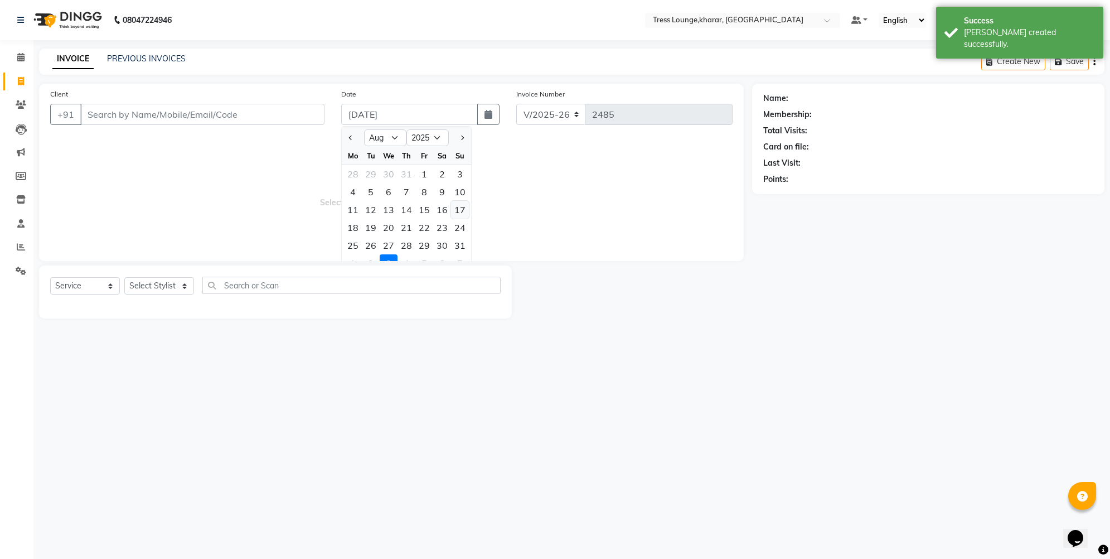
type input "[DATE]"
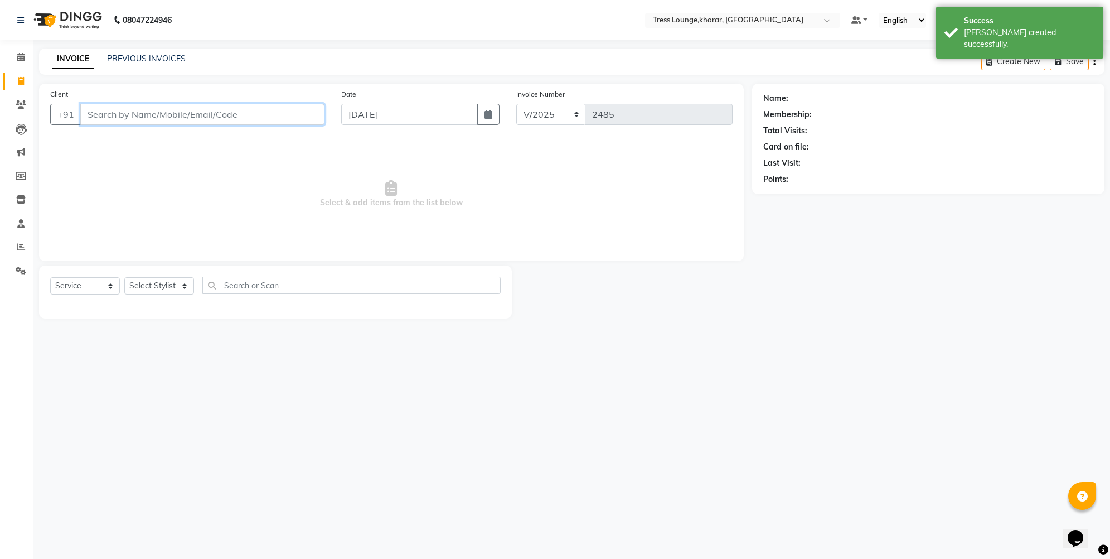
click at [147, 117] on input "Client" at bounding box center [202, 114] width 244 height 21
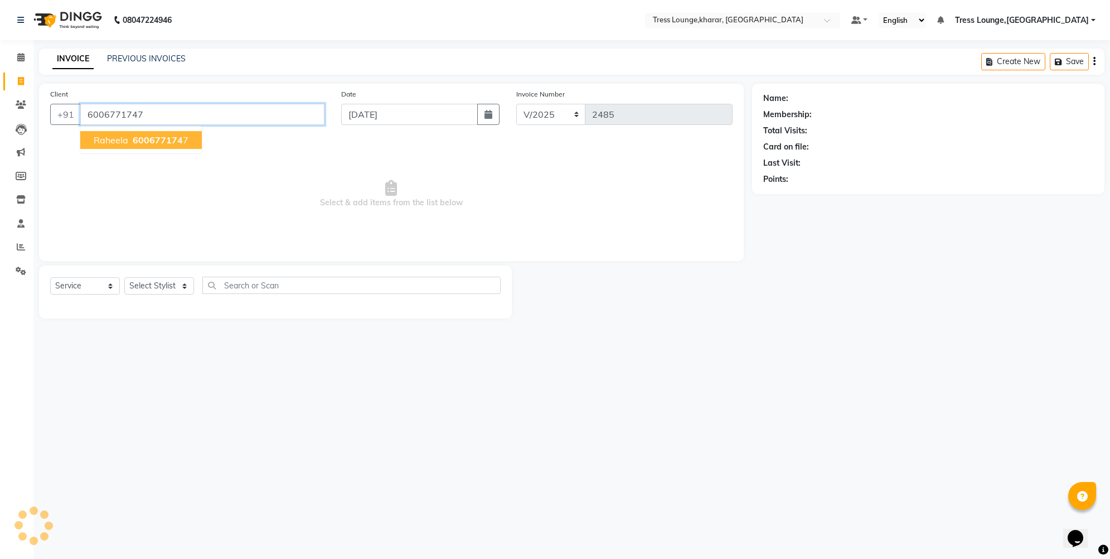
type input "6006771747"
click at [119, 150] on ngb-typeahead-window "Raheela 600677174 7" at bounding box center [141, 140] width 123 height 28
click at [115, 140] on span "Raheela" at bounding box center [111, 139] width 35 height 11
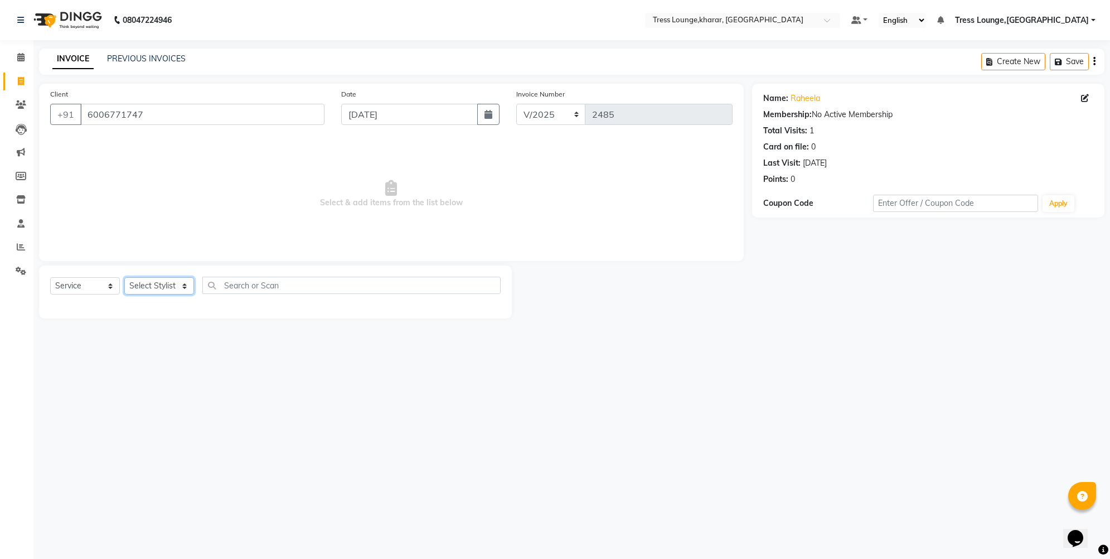
select select "74345"
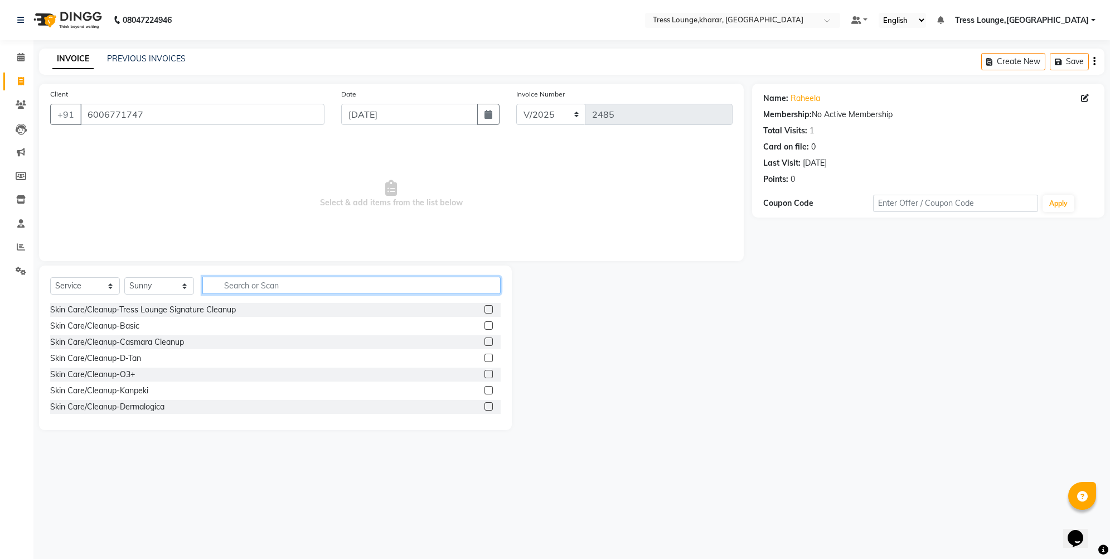
click at [236, 286] on input "text" at bounding box center [351, 285] width 298 height 17
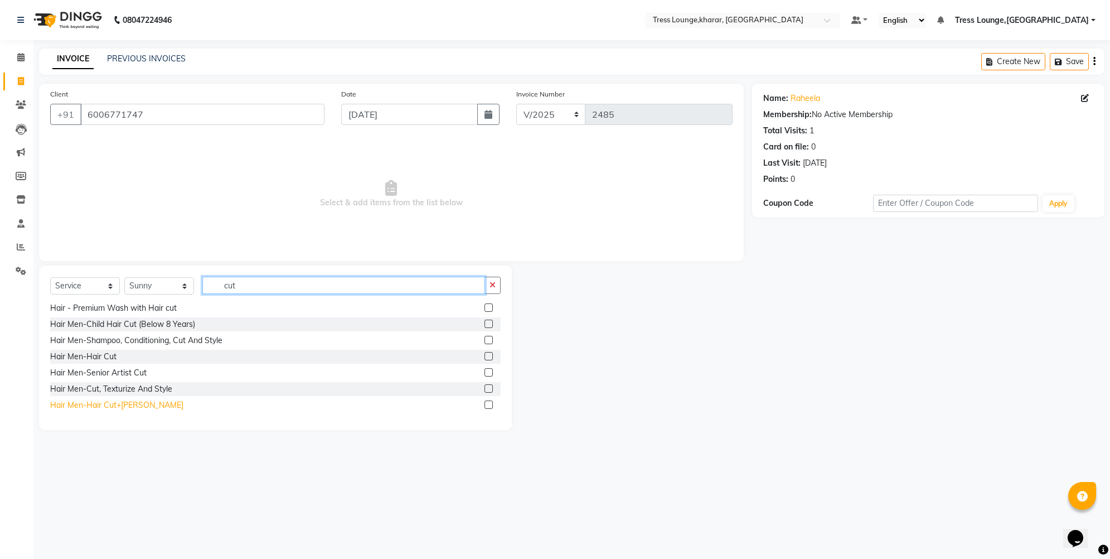
type input "cut"
click at [103, 406] on div "Hair Men-Hair Cut+[PERSON_NAME]" at bounding box center [116, 405] width 133 height 12
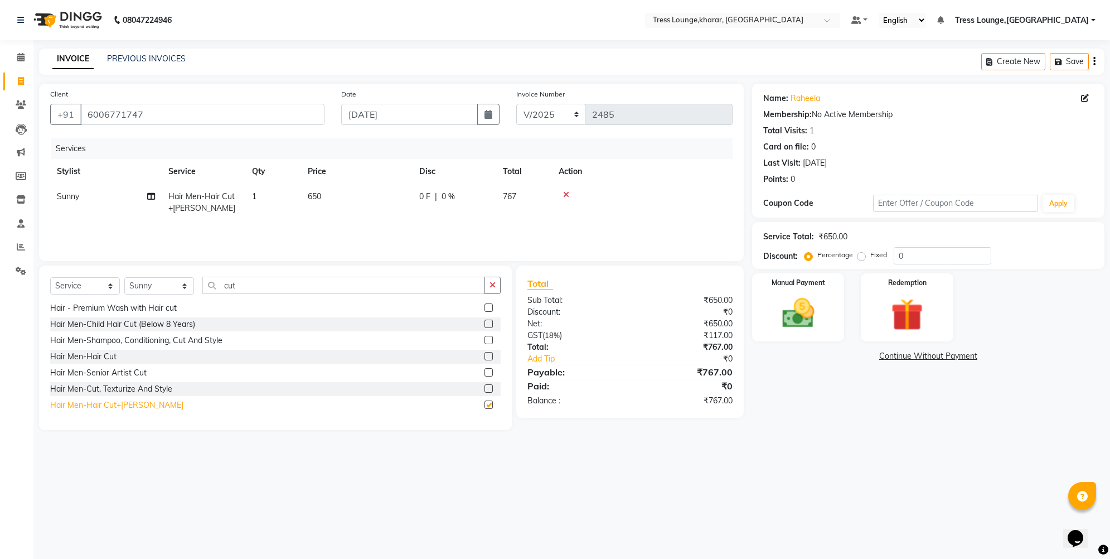
checkbox input "false"
drag, startPoint x: 242, startPoint y: 284, endPoint x: 206, endPoint y: 283, distance: 35.7
click at [206, 283] on input "cut" at bounding box center [343, 285] width 283 height 17
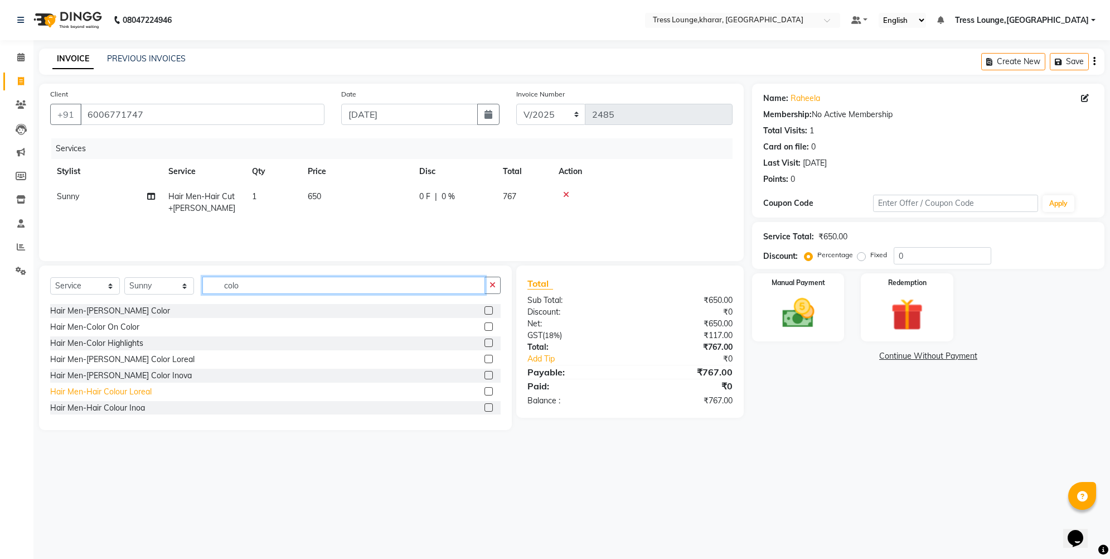
scroll to position [114, 0]
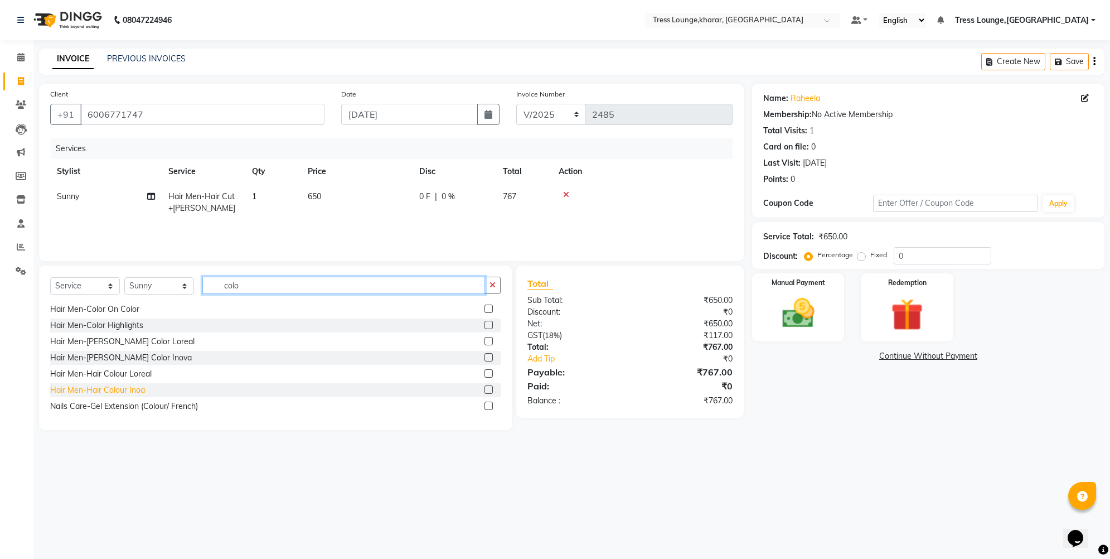
type input "colo"
click at [98, 391] on div "Hair Men-Hair Colour Inoa" at bounding box center [97, 390] width 95 height 12
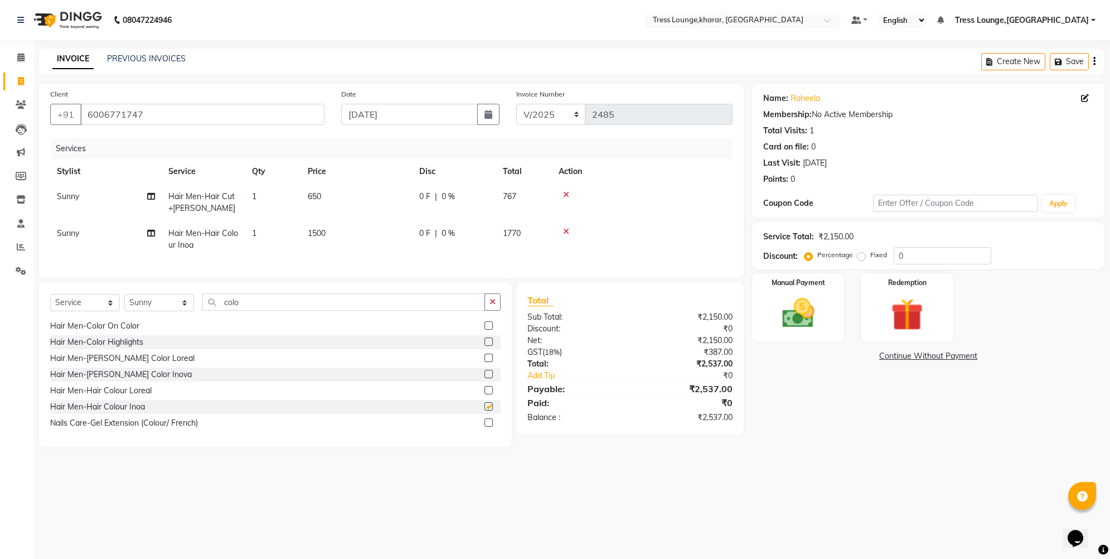
checkbox input "false"
click at [897, 256] on input "0" at bounding box center [943, 255] width 98 height 17
type input "30"
click at [829, 297] on div "Manual Payment" at bounding box center [798, 307] width 96 height 71
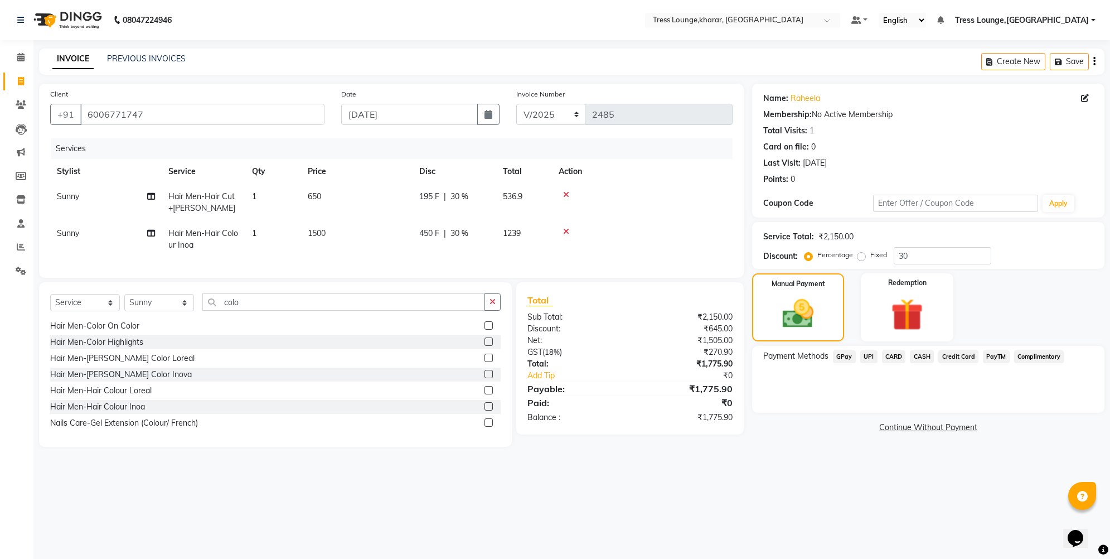
click at [874, 355] on span "UPI" at bounding box center [868, 356] width 17 height 13
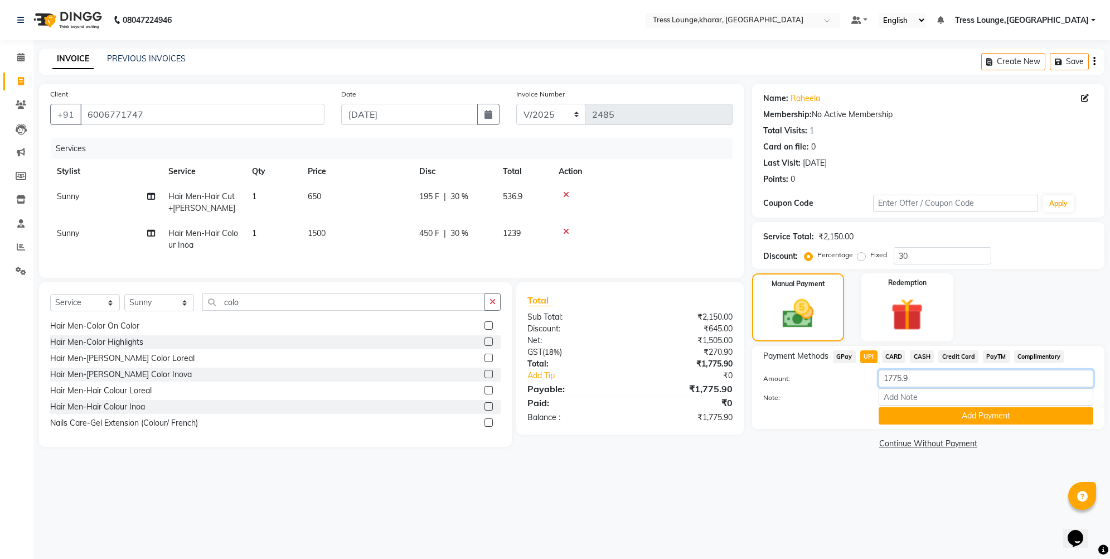
drag, startPoint x: 911, startPoint y: 380, endPoint x: 899, endPoint y: 379, distance: 12.4
click at [899, 379] on input "1775.9" at bounding box center [986, 378] width 215 height 17
type input "1776"
click at [907, 416] on button "Add Payment" at bounding box center [986, 415] width 215 height 17
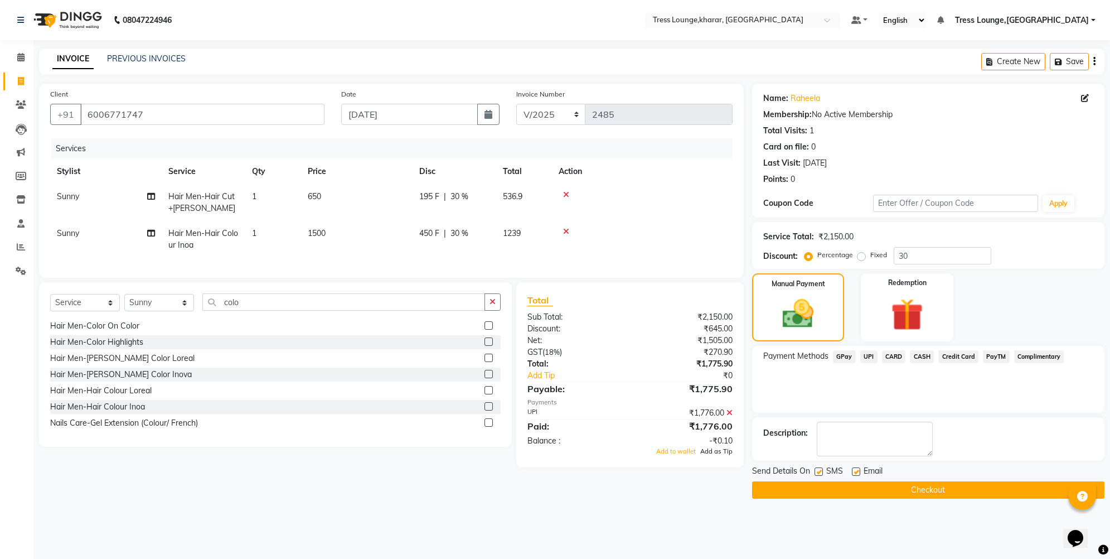
click at [724, 455] on span "Add as Tip" at bounding box center [716, 451] width 32 height 8
click at [820, 471] on label at bounding box center [819, 471] width 8 height 8
click at [820, 471] on input "checkbox" at bounding box center [818, 471] width 7 height 7
checkbox input "false"
click at [830, 491] on button "Checkout" at bounding box center [928, 489] width 352 height 17
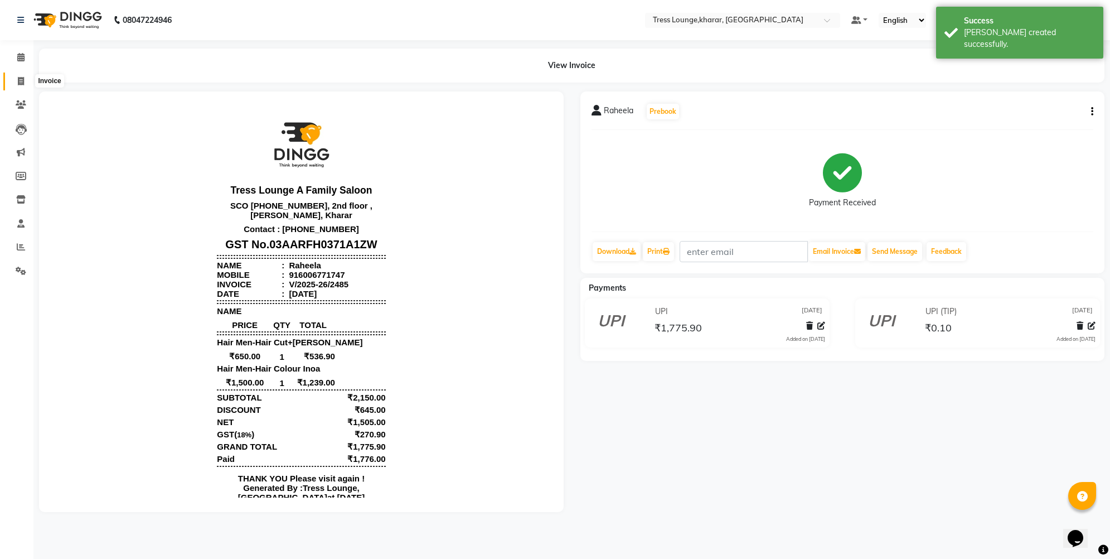
click at [21, 83] on icon at bounding box center [21, 81] width 6 height 8
select select "7078"
select select "service"
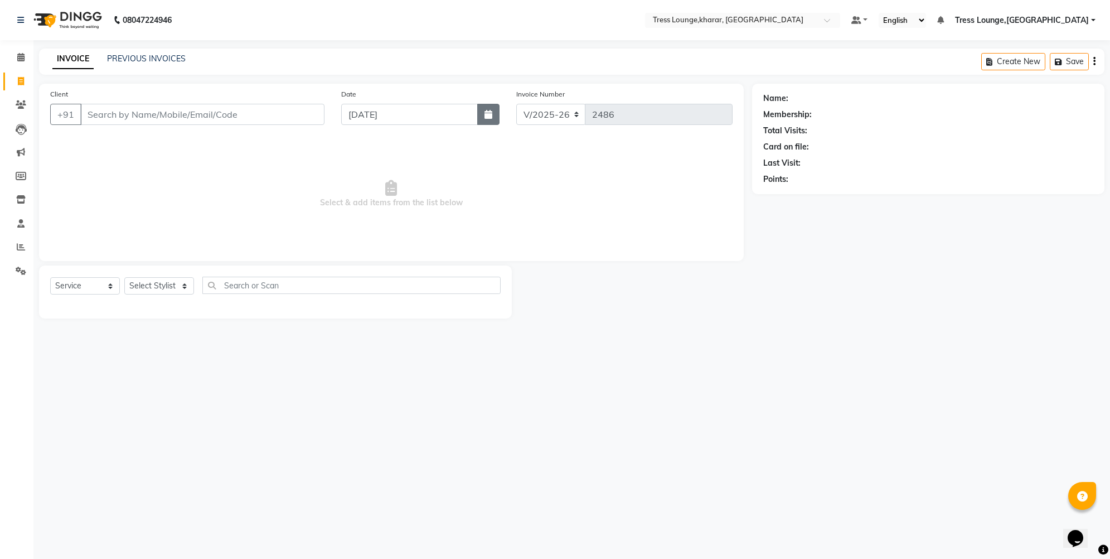
click at [483, 112] on button "button" at bounding box center [488, 114] width 22 height 21
select select "9"
select select "2025"
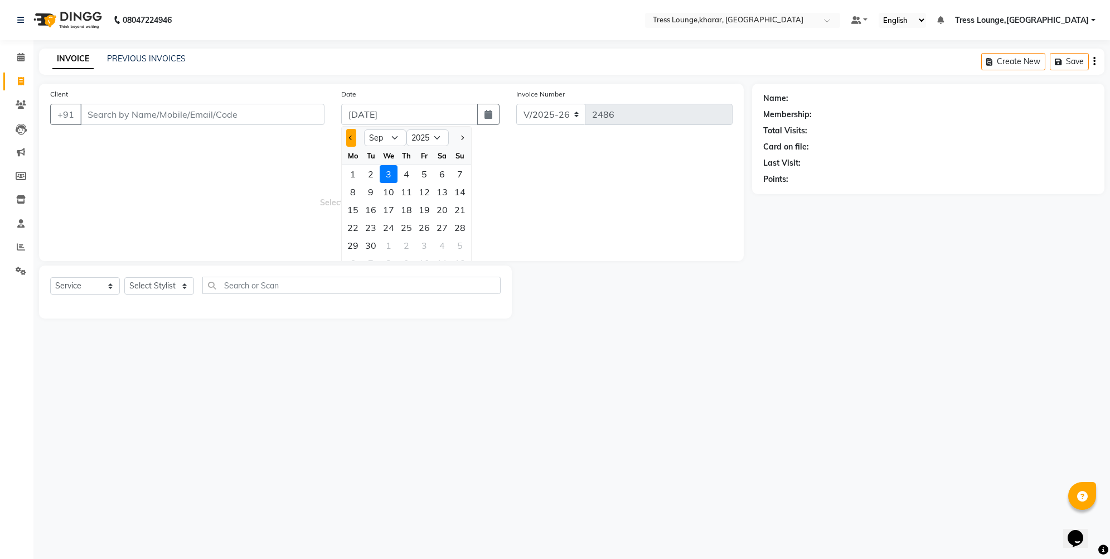
click at [350, 137] on button "Previous month" at bounding box center [350, 138] width 9 height 18
select select "8"
click at [455, 209] on div "17" at bounding box center [460, 210] width 18 height 18
type input "[DATE]"
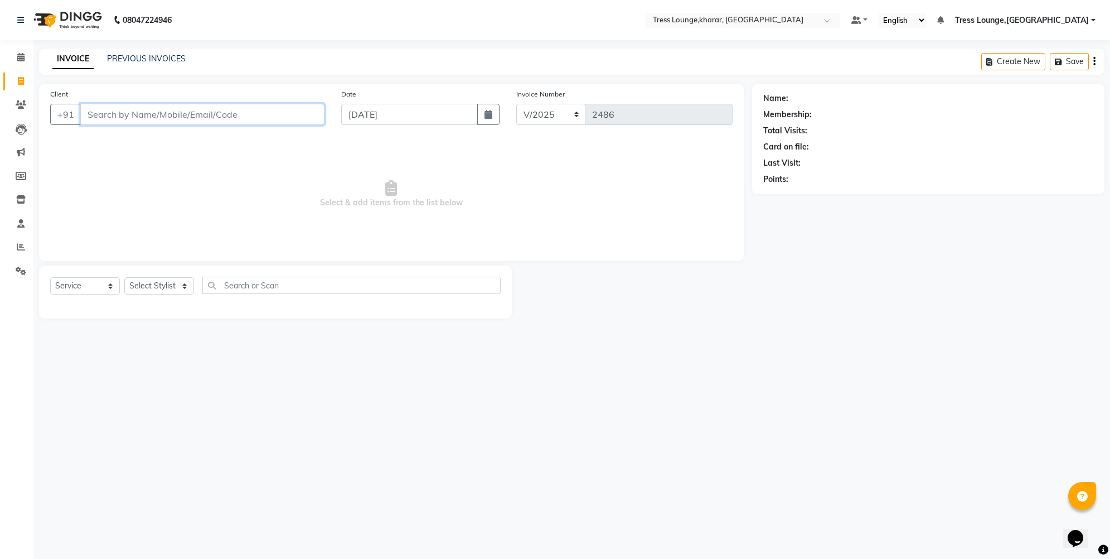
click at [215, 107] on input "Client" at bounding box center [202, 114] width 244 height 21
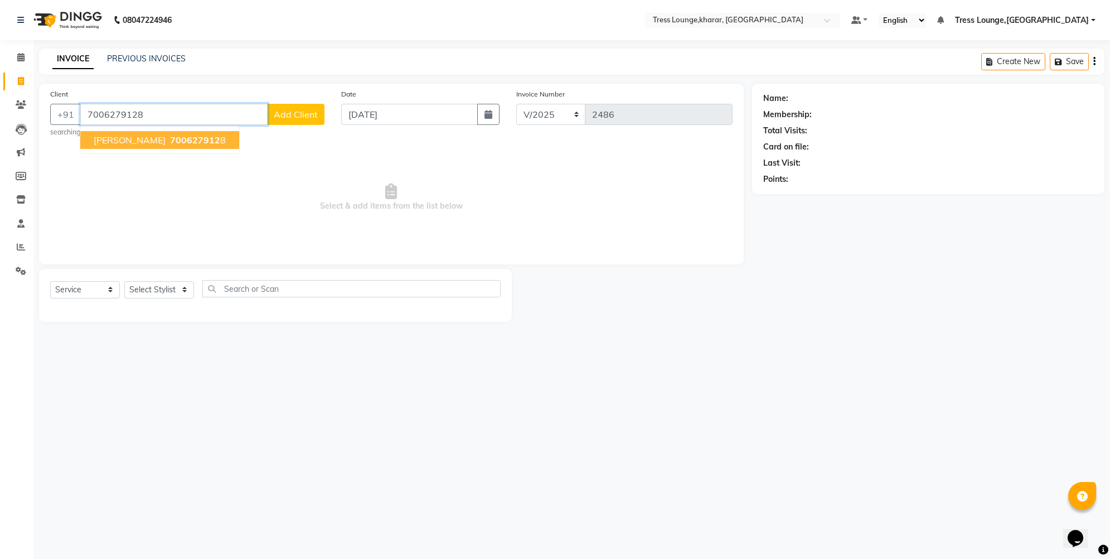
type input "7006279128"
click at [166, 139] on span "[PERSON_NAME]" at bounding box center [130, 139] width 72 height 11
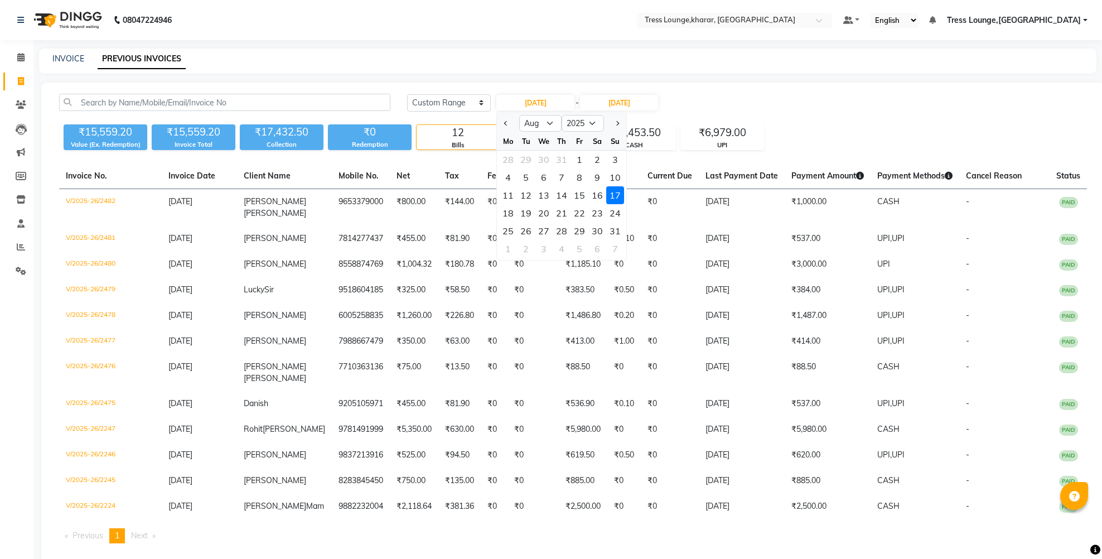
select select "range"
select select "8"
select select "2025"
click at [618, 193] on div "17" at bounding box center [615, 195] width 18 height 18
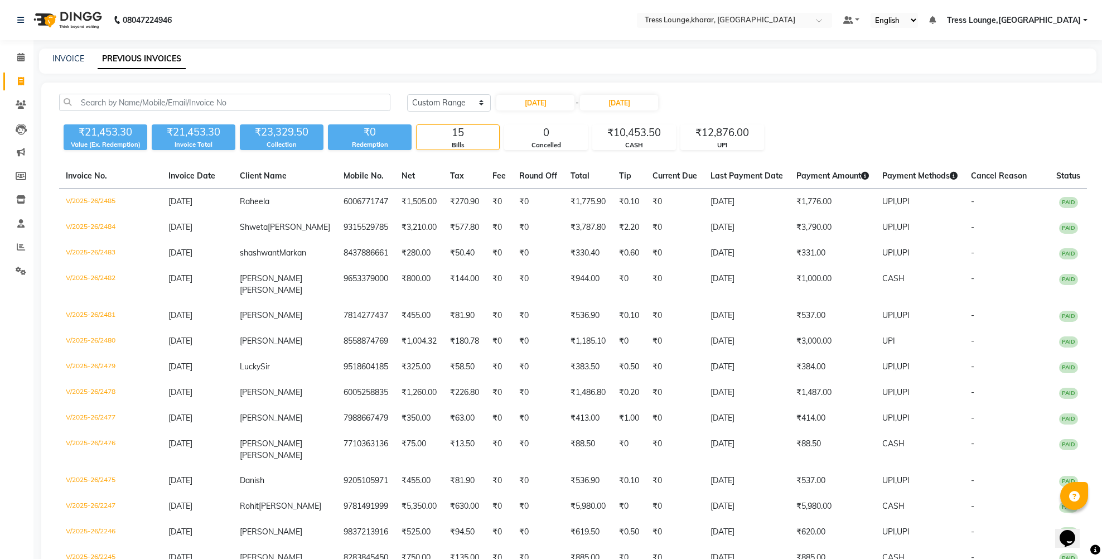
click at [296, 35] on nav "08047224946 Select Location × Tress Lounge,kharar, Kharar Default Panel My Pane…" at bounding box center [551, 20] width 1102 height 40
click at [530, 101] on input "[DATE]" at bounding box center [535, 103] width 78 height 16
select select "8"
select select "2025"
click at [617, 200] on div "17" at bounding box center [615, 195] width 18 height 18
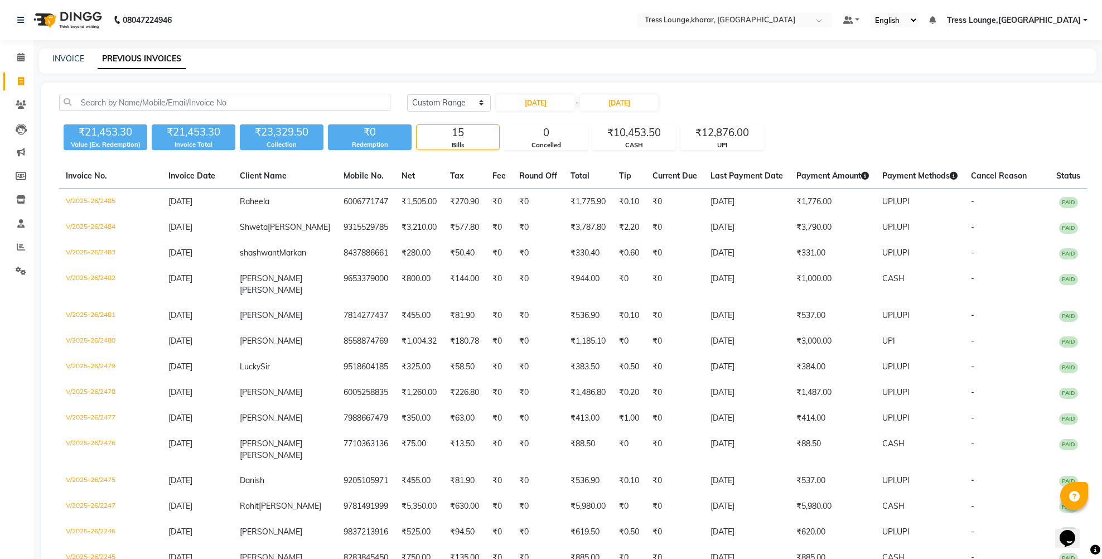
click at [477, 61] on div "INVOICE PREVIOUS INVOICES" at bounding box center [561, 59] width 1044 height 12
click at [532, 100] on input "[DATE]" at bounding box center [535, 103] width 78 height 16
select select "8"
select select "2025"
click at [616, 195] on div "17" at bounding box center [615, 195] width 18 height 18
